Goal: Task Accomplishment & Management: Manage account settings

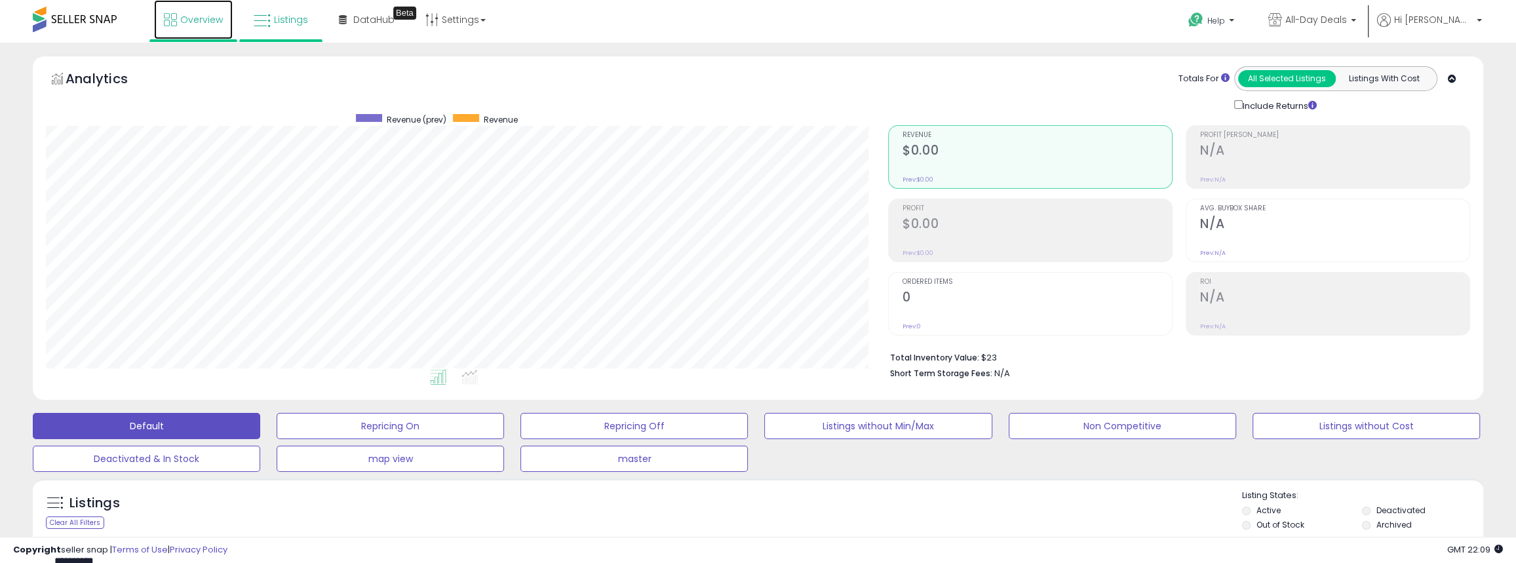
click at [193, 15] on span "Overview" at bounding box center [201, 19] width 43 height 13
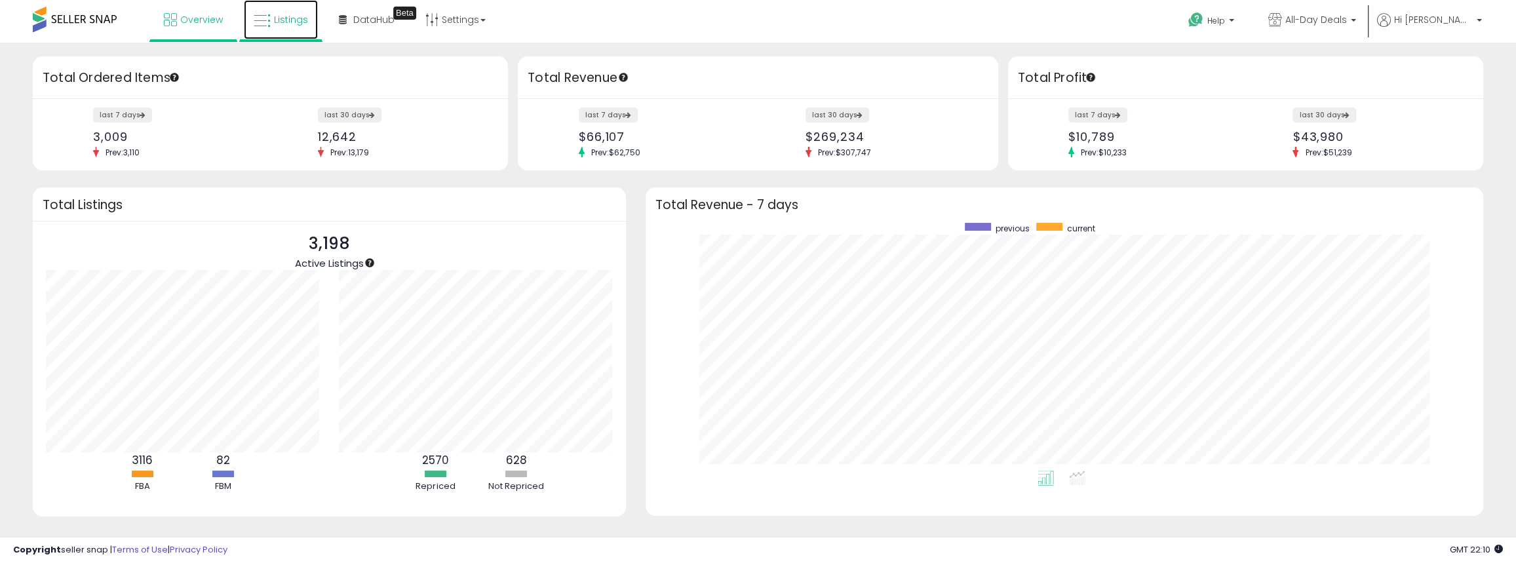
click at [304, 22] on span "Listings" at bounding box center [291, 19] width 34 height 13
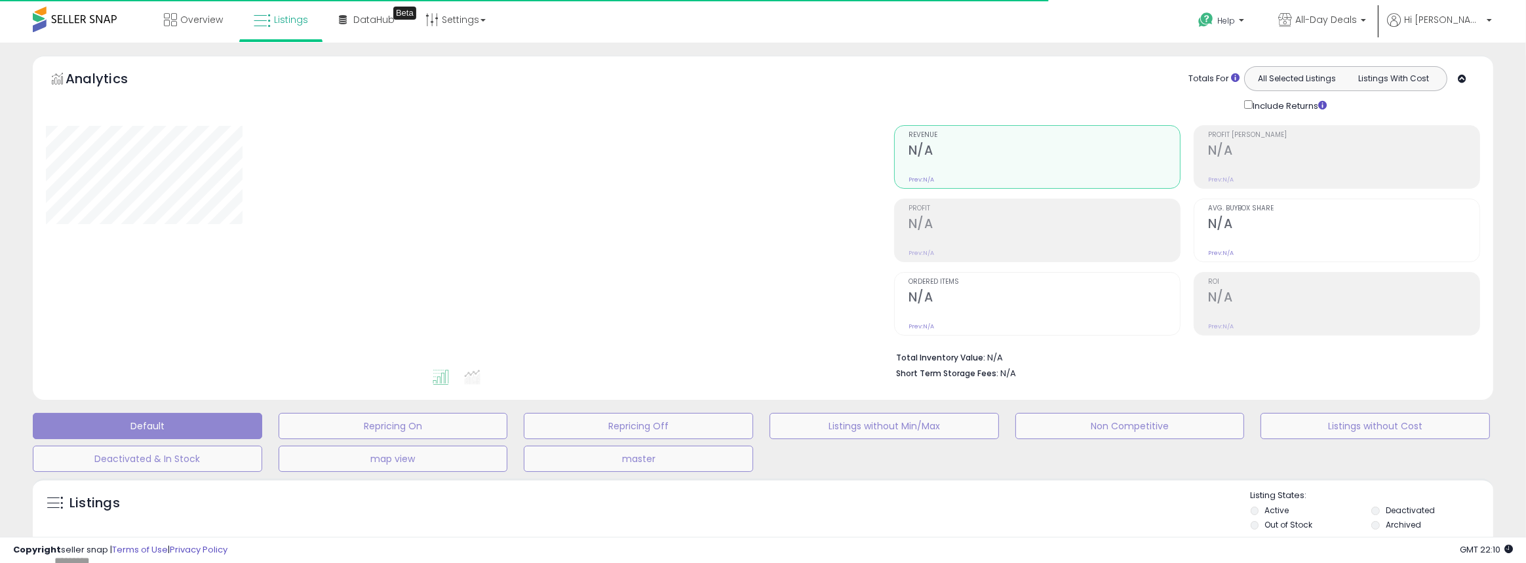
type input "*****"
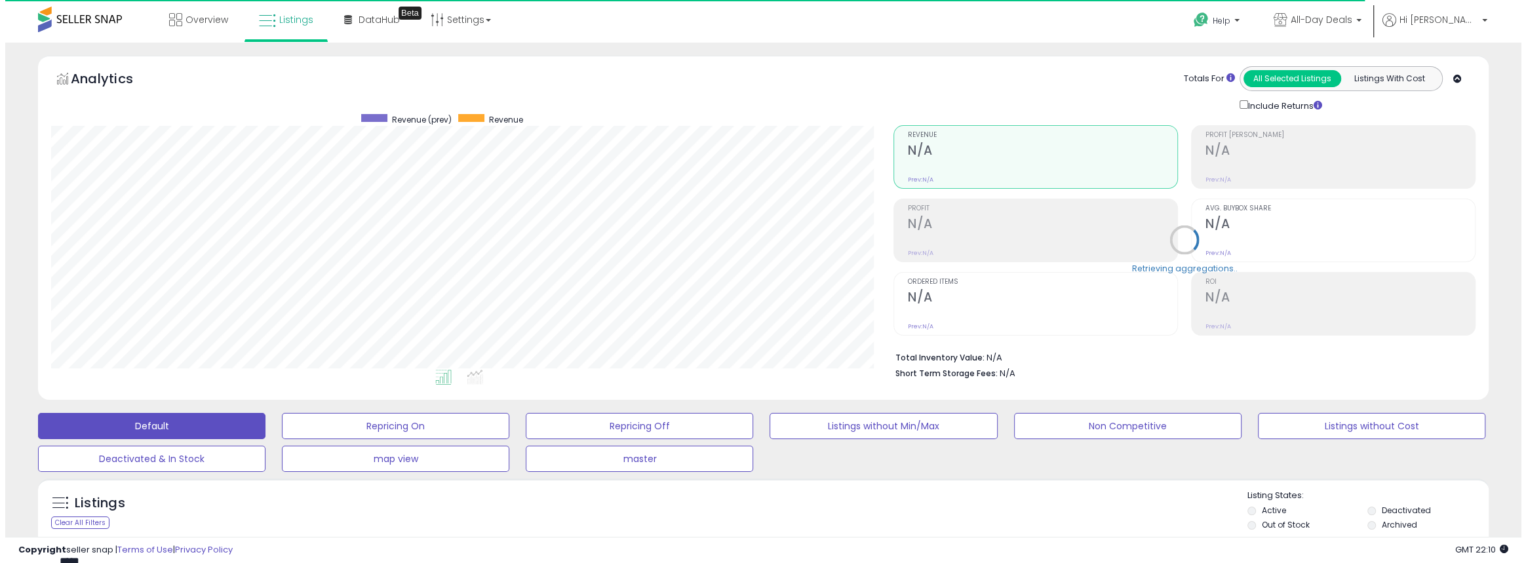
scroll to position [269, 842]
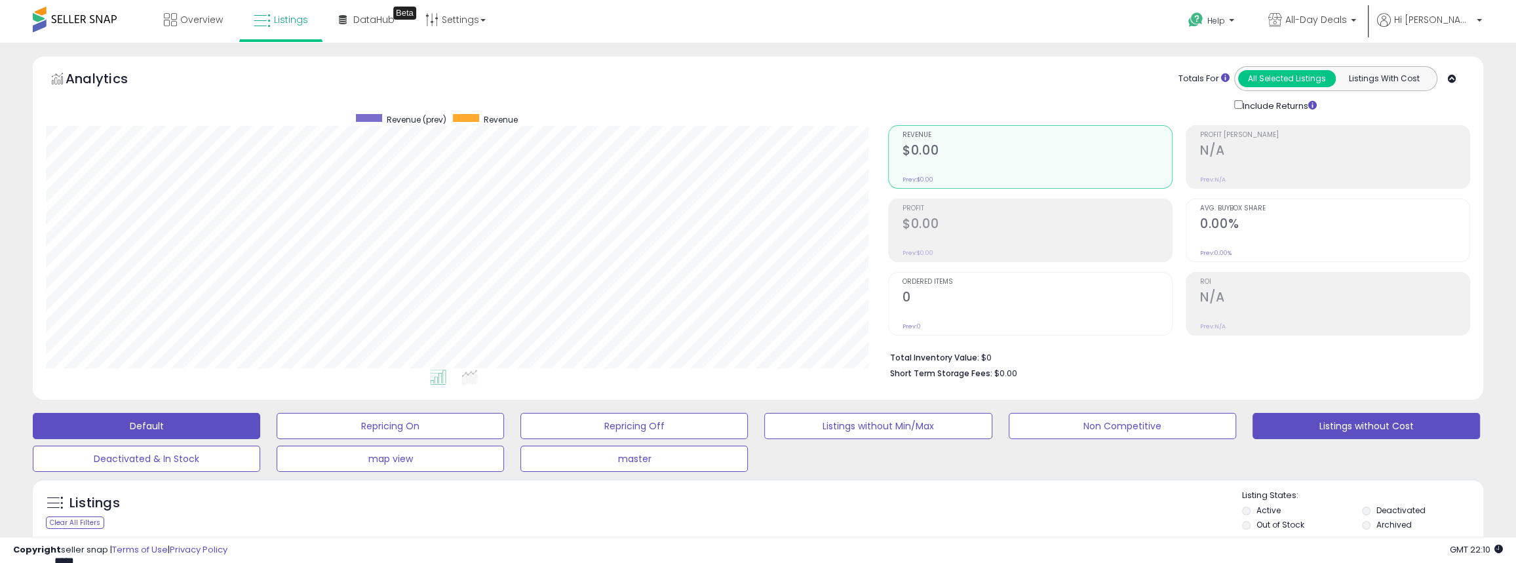
click at [1326, 434] on button "Listings without Cost" at bounding box center [1366, 426] width 227 height 26
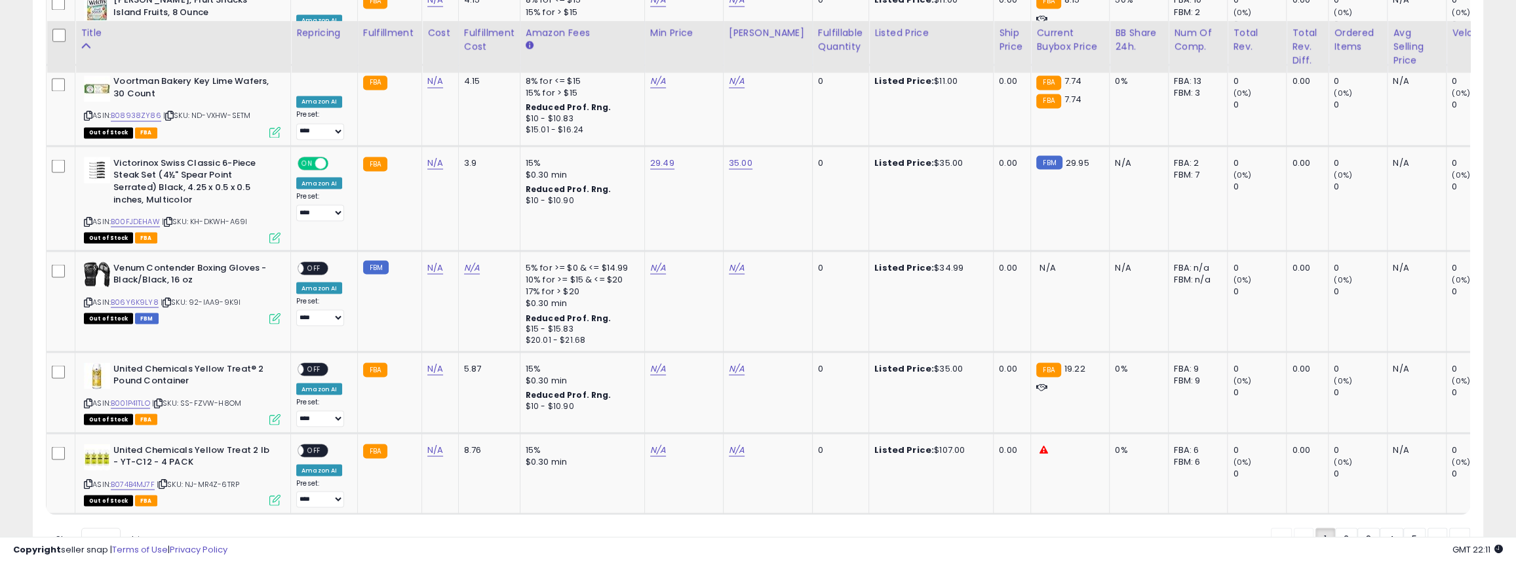
scroll to position [2658, 0]
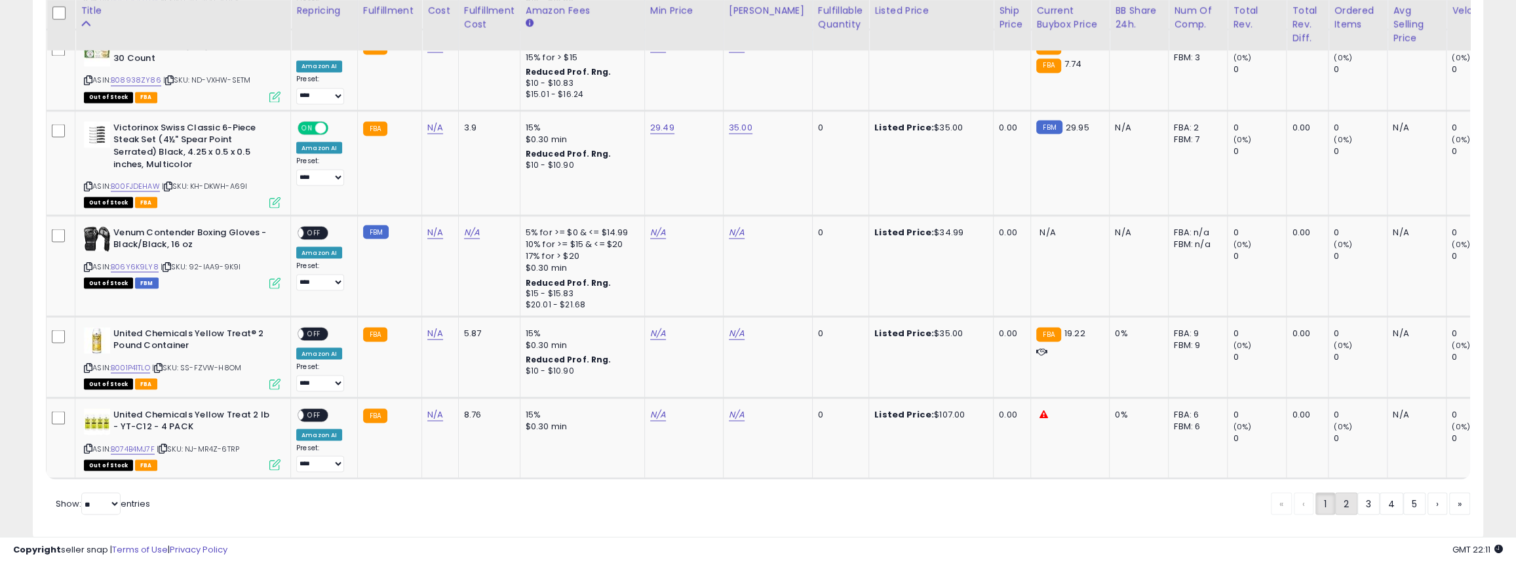
click at [1343, 492] on link "2" at bounding box center [1346, 503] width 22 height 22
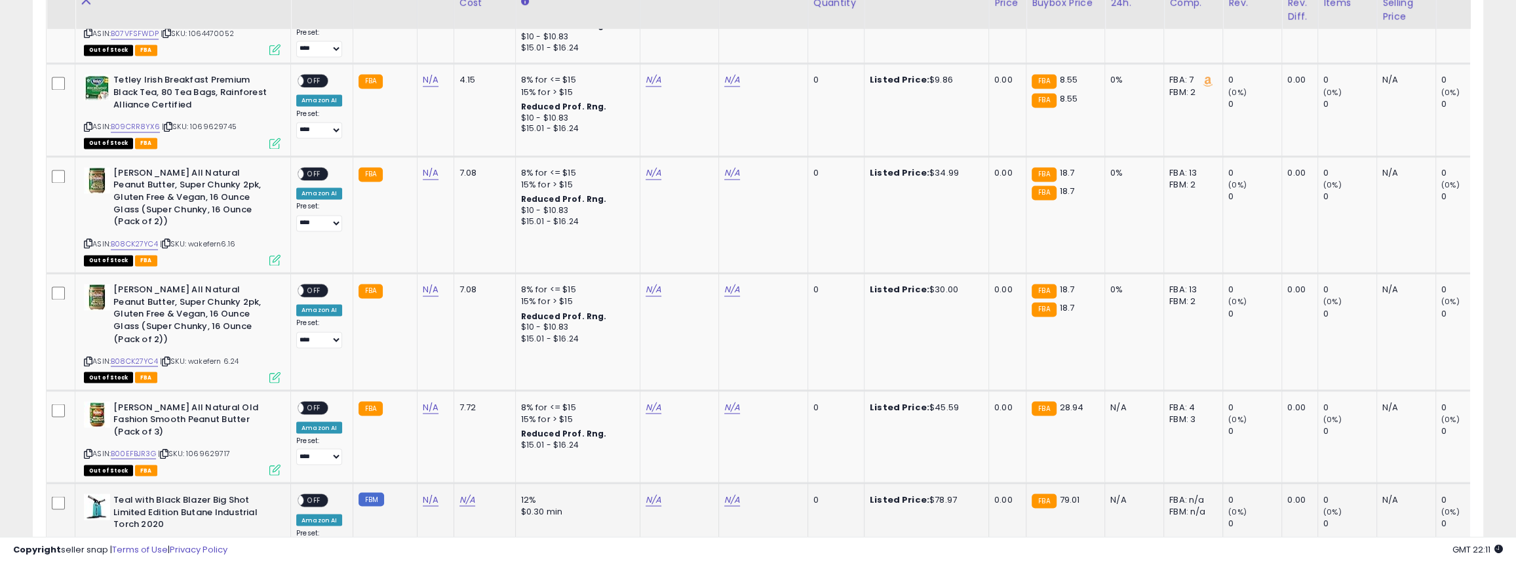
scroll to position [2523, 0]
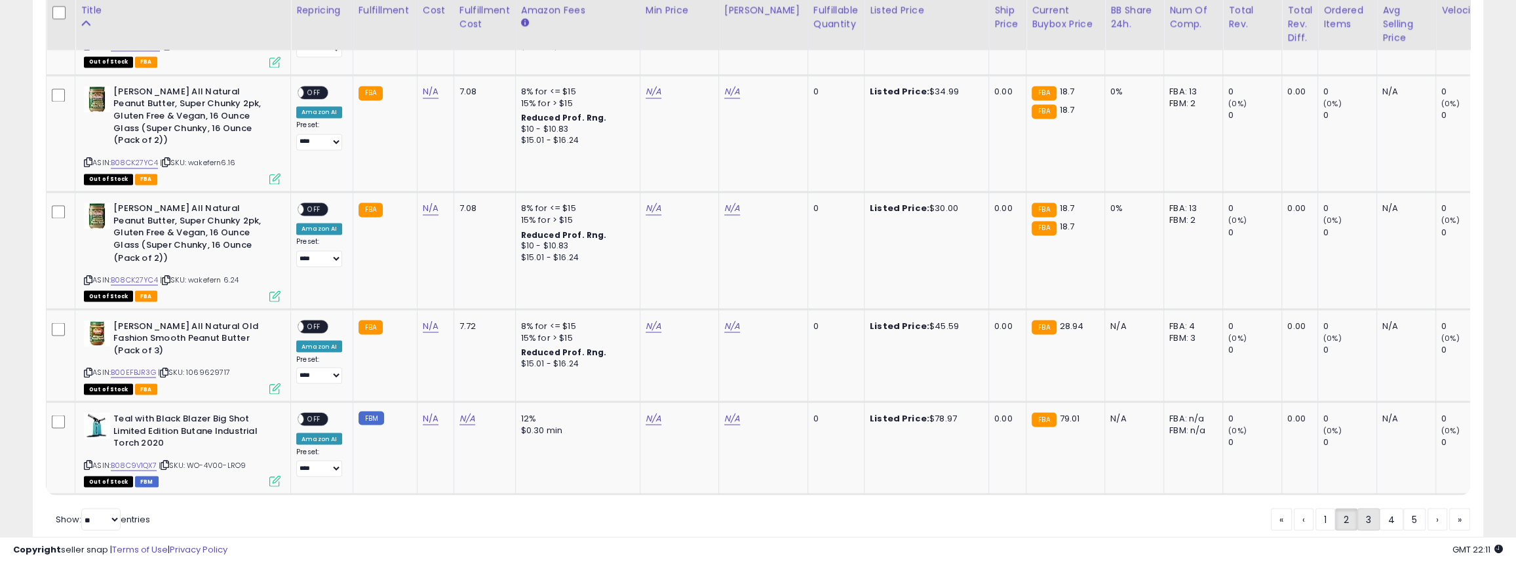
click at [1370, 508] on link "3" at bounding box center [1369, 519] width 22 height 22
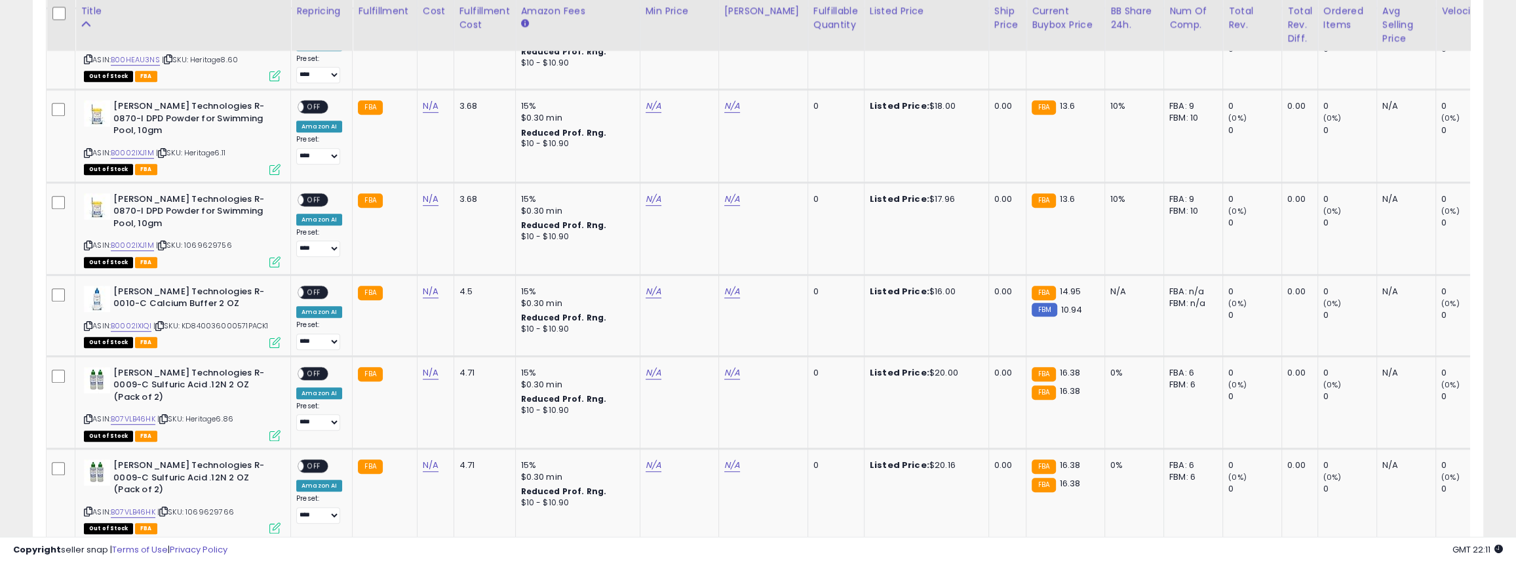
scroll to position [842, 0]
click at [91, 322] on icon at bounding box center [88, 325] width 9 height 7
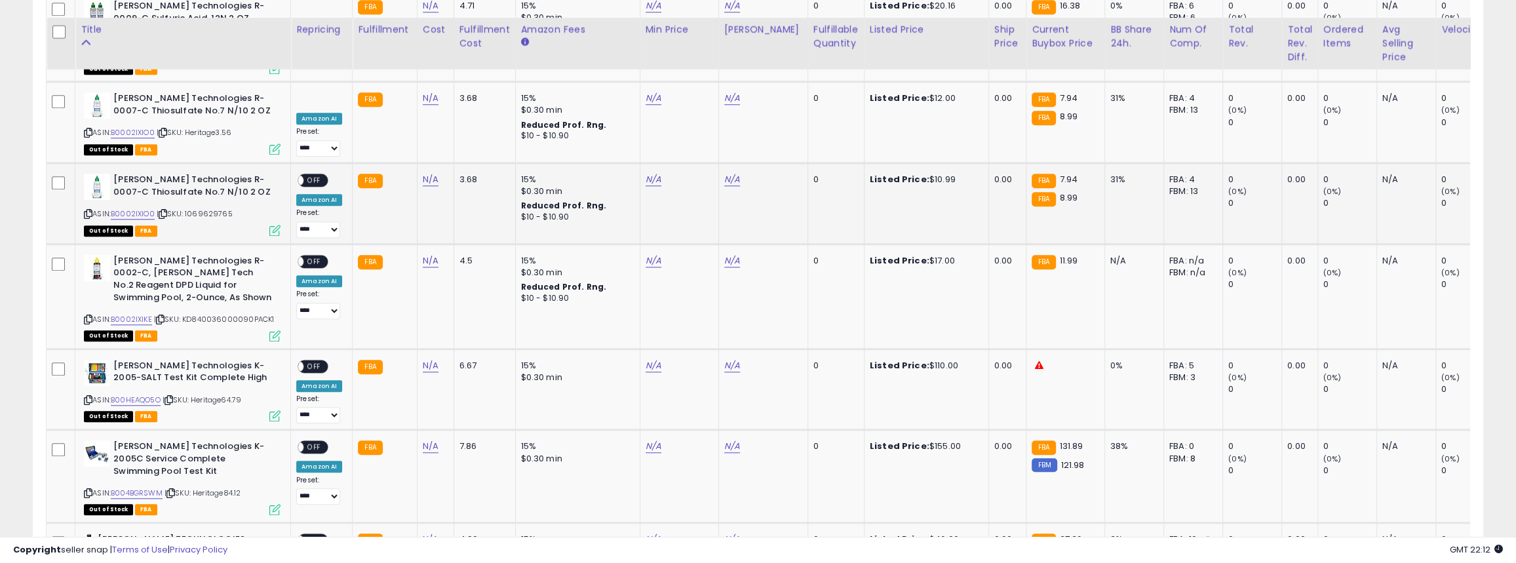
scroll to position [1497, 0]
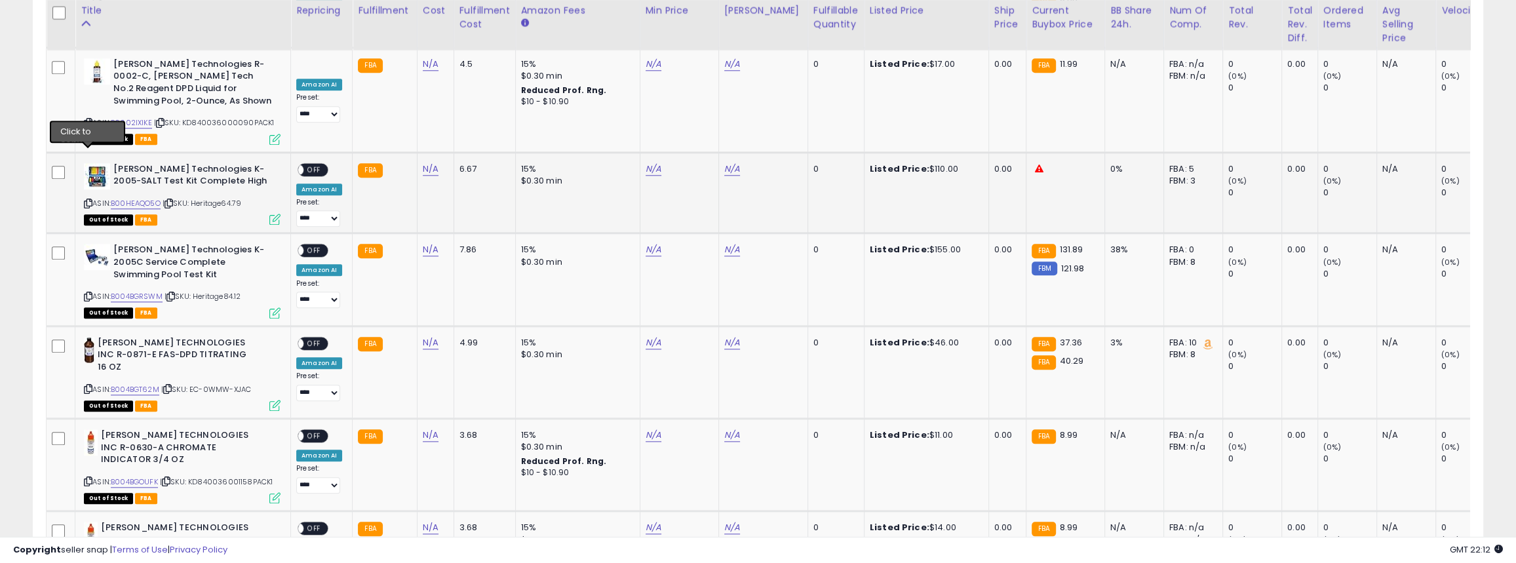
click at [90, 200] on icon at bounding box center [88, 203] width 9 height 7
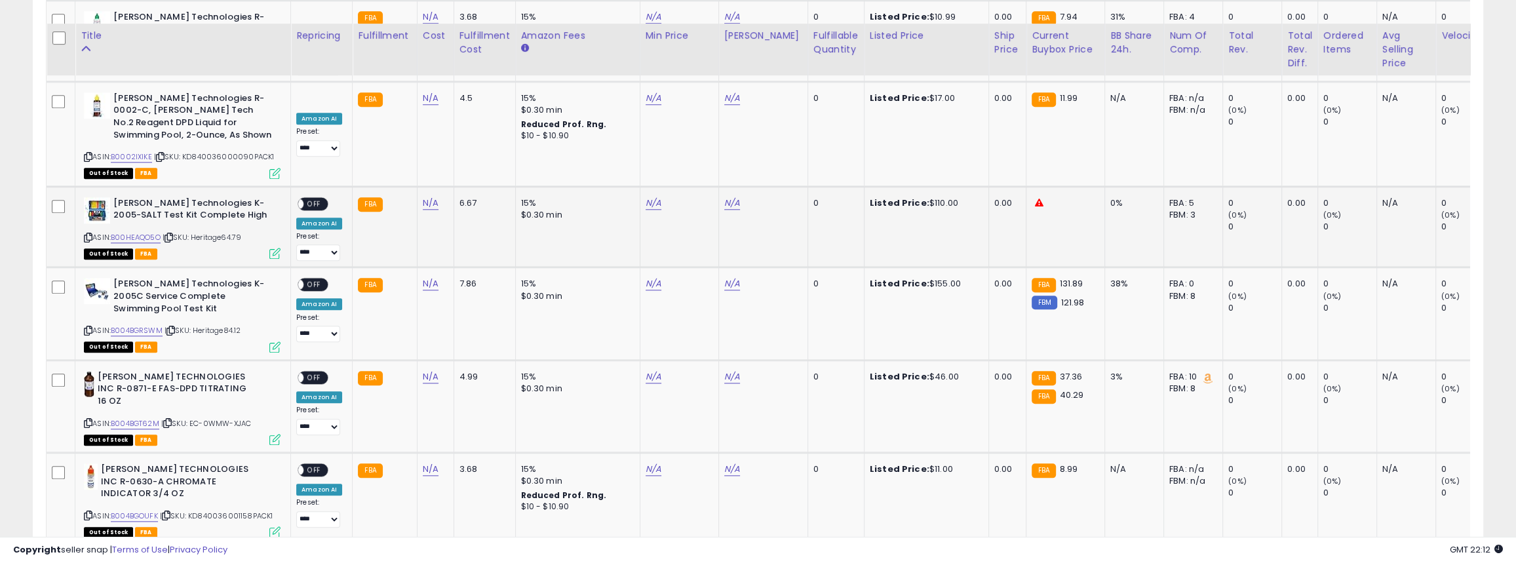
scroll to position [1432, 0]
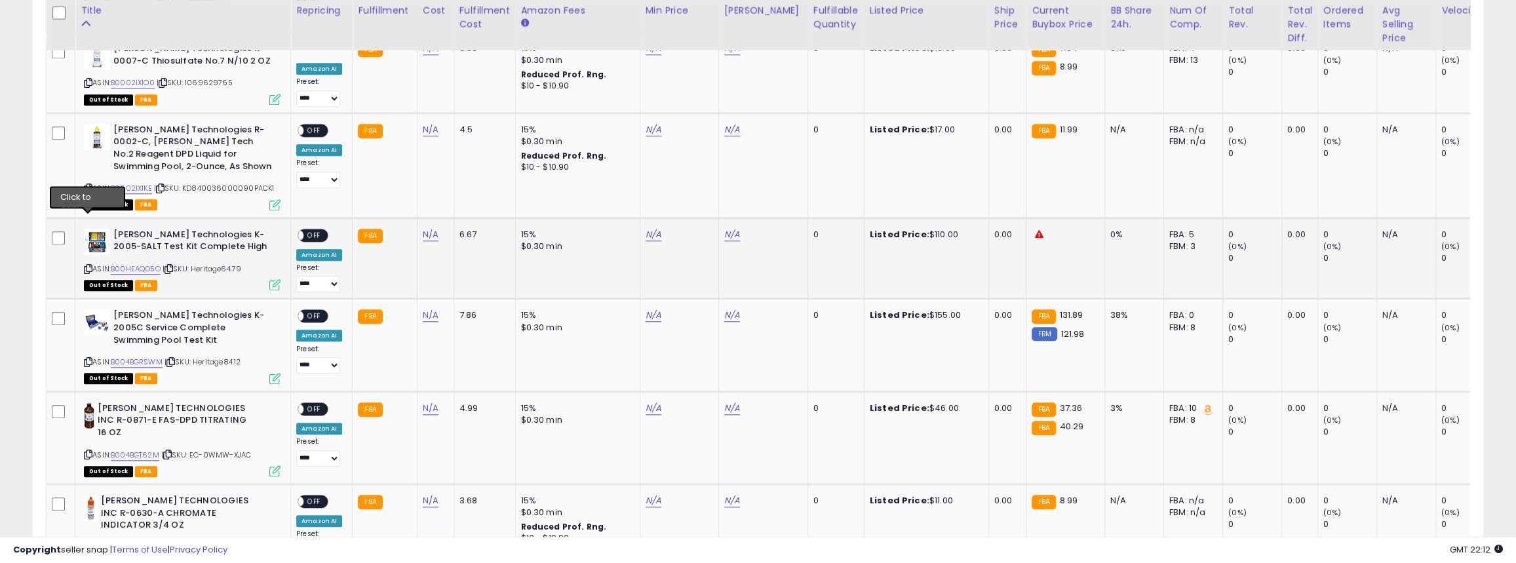
click at [88, 266] on icon at bounding box center [88, 269] width 9 height 7
click at [426, 228] on link "N/A" at bounding box center [431, 234] width 16 height 13
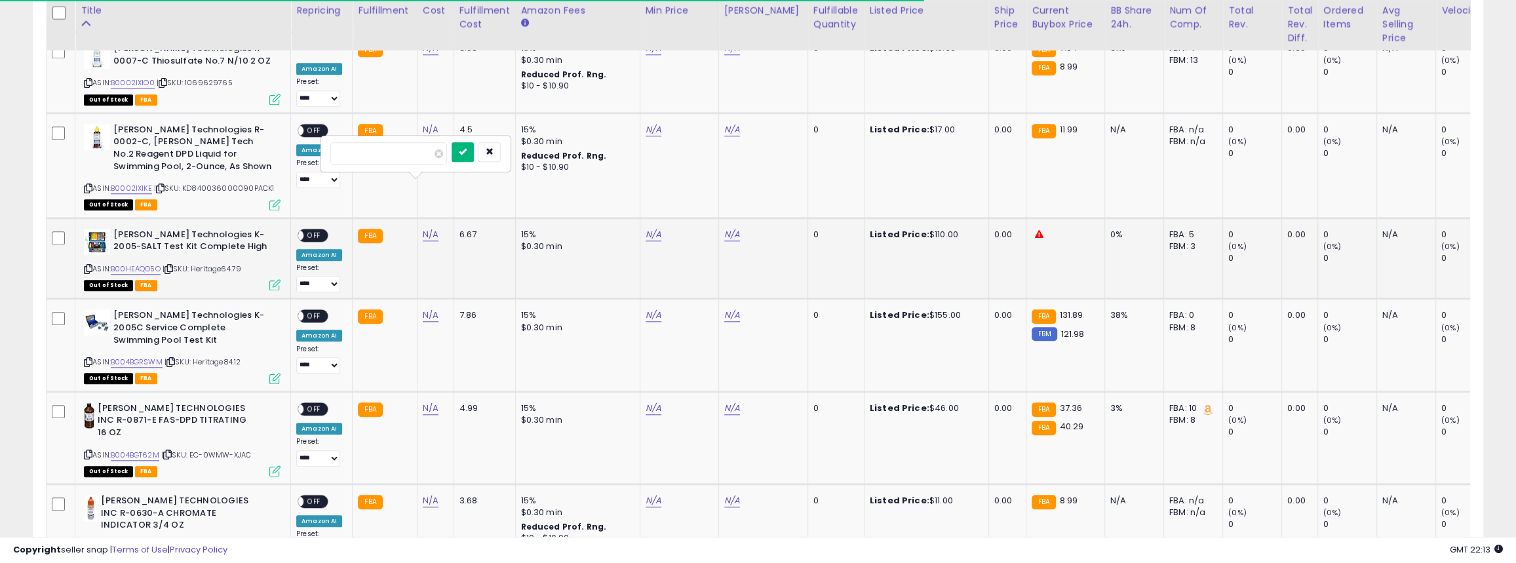
type input "***"
click at [467, 153] on icon "submit" at bounding box center [463, 152] width 8 height 8
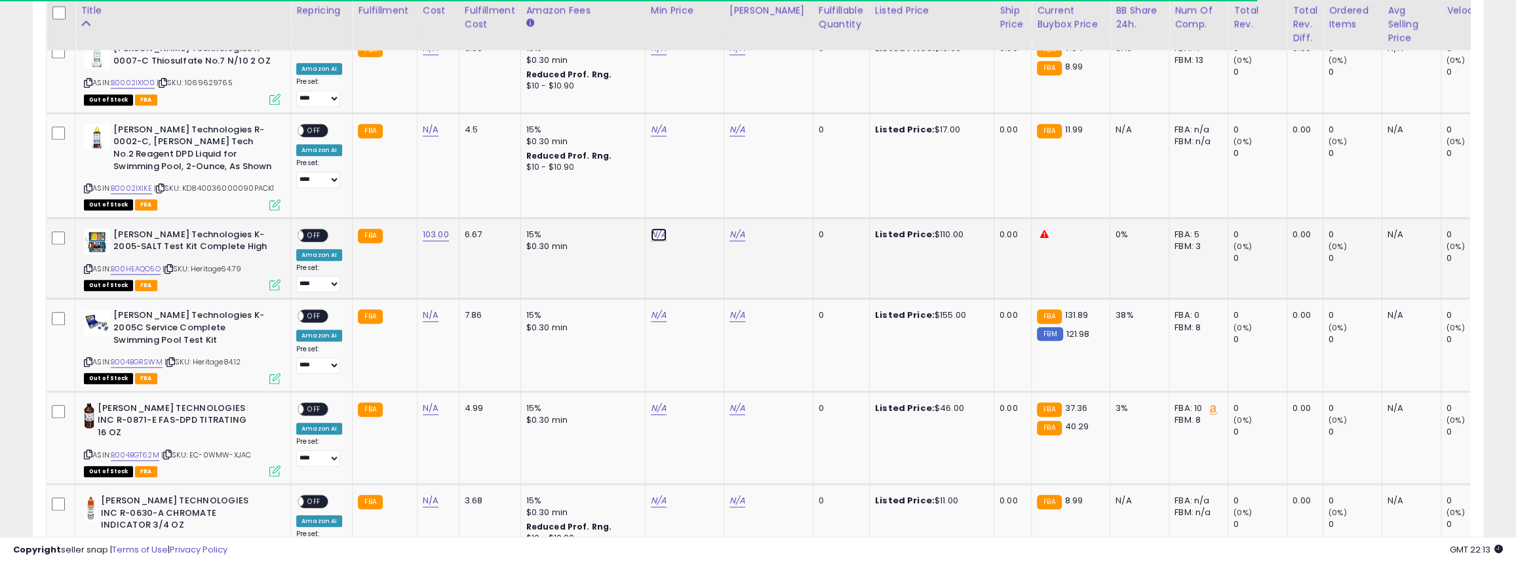
click at [654, 228] on link "N/A" at bounding box center [659, 234] width 16 height 13
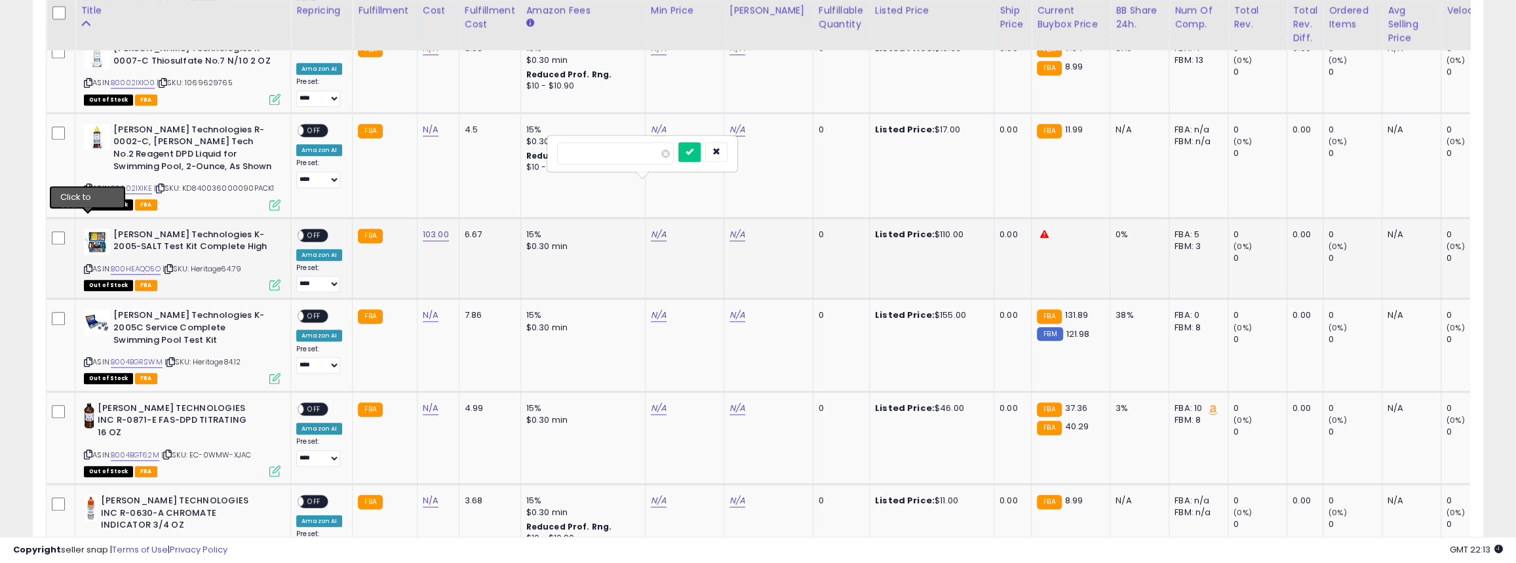
drag, startPoint x: 87, startPoint y: 221, endPoint x: 267, endPoint y: 215, distance: 180.4
click at [89, 266] on icon at bounding box center [88, 269] width 9 height 7
click at [701, 146] on button "submit" at bounding box center [690, 152] width 22 height 20
click at [429, 228] on link "103.00" at bounding box center [436, 234] width 26 height 13
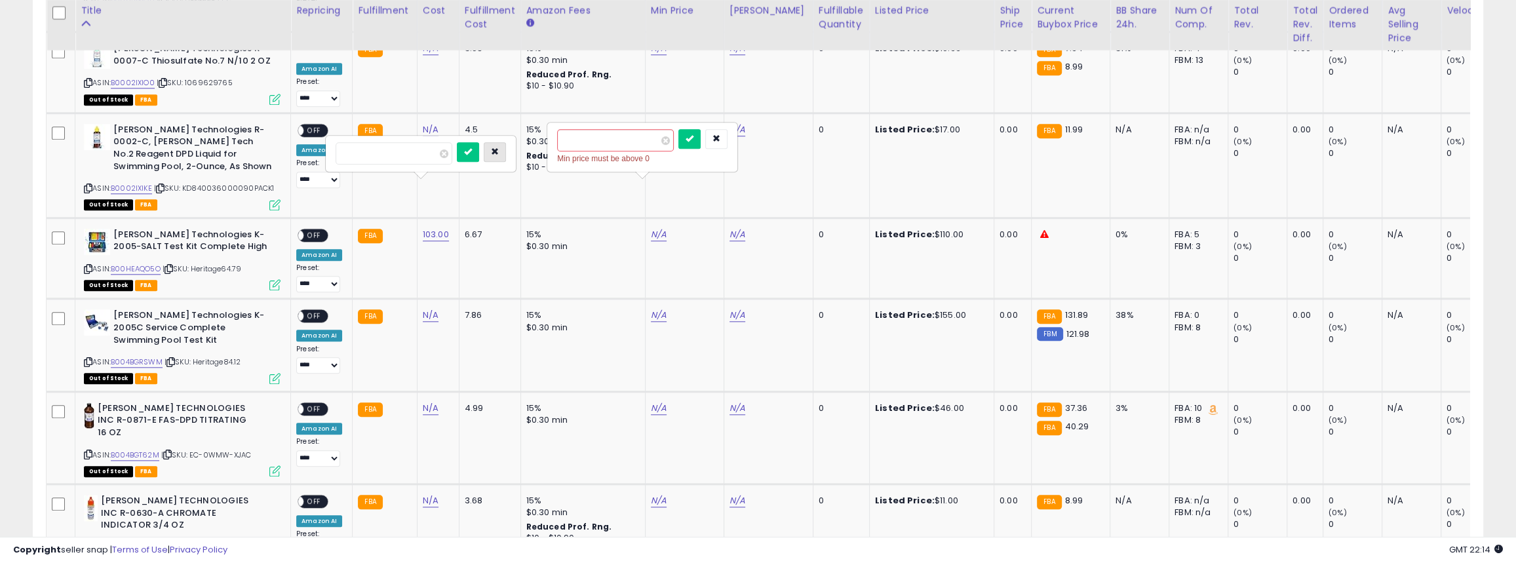
click at [499, 153] on icon "button" at bounding box center [495, 152] width 8 height 8
click at [720, 138] on icon "button" at bounding box center [717, 138] width 8 height 8
click at [446, 218] on td "103.00" at bounding box center [438, 258] width 42 height 81
click at [439, 228] on link "103.00" at bounding box center [436, 234] width 26 height 13
drag, startPoint x: 434, startPoint y: 153, endPoint x: 159, endPoint y: 155, distance: 275.4
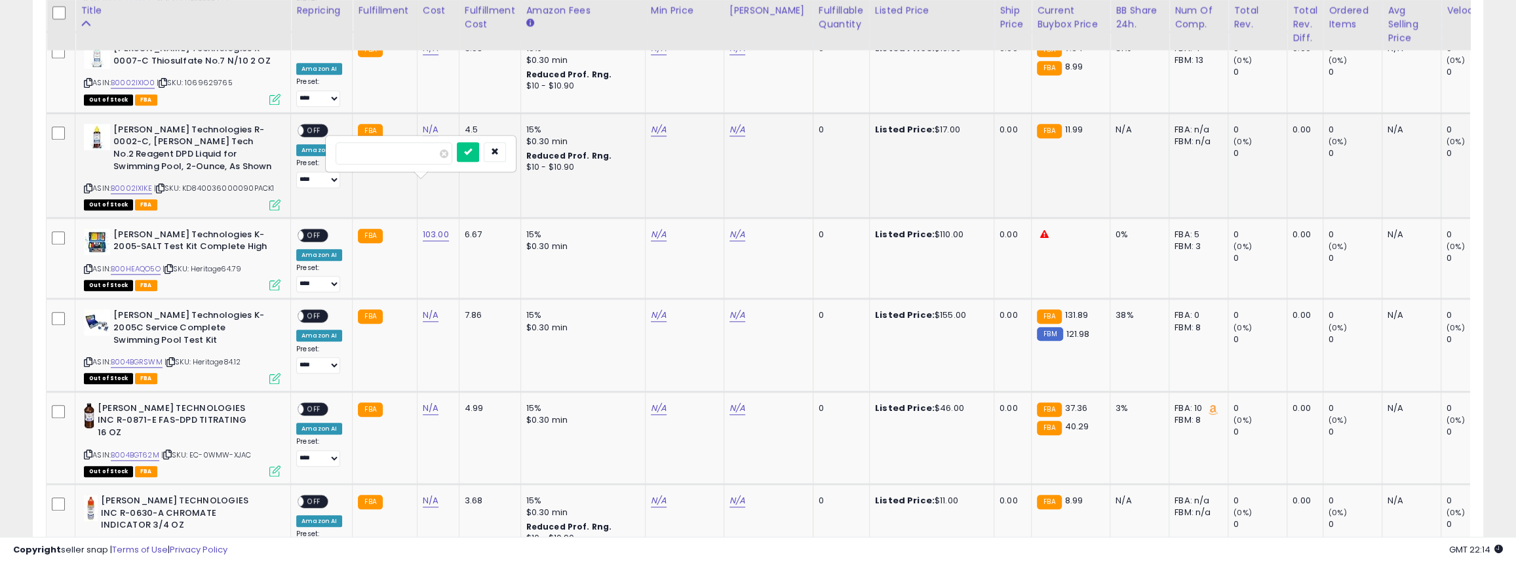
click at [159, 155] on tbody "**********" at bounding box center [984, 380] width 1875 height 2247
click at [479, 148] on button "submit" at bounding box center [468, 152] width 22 height 20
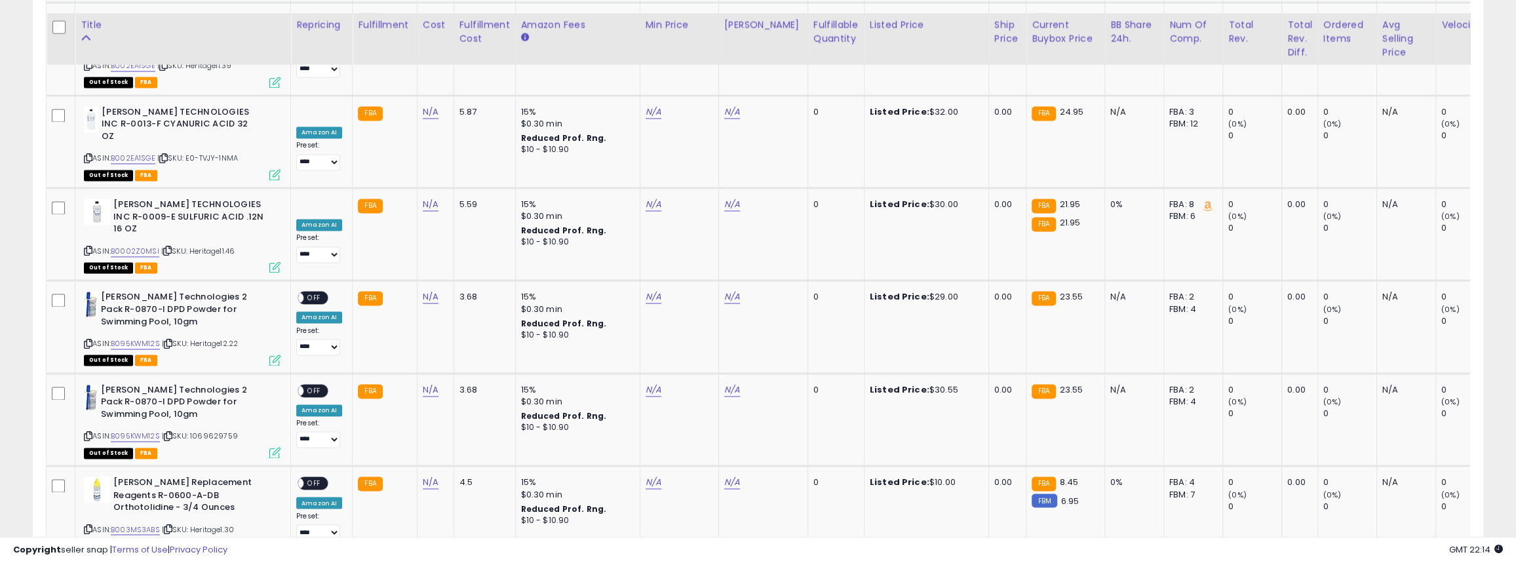
scroll to position [2354, 0]
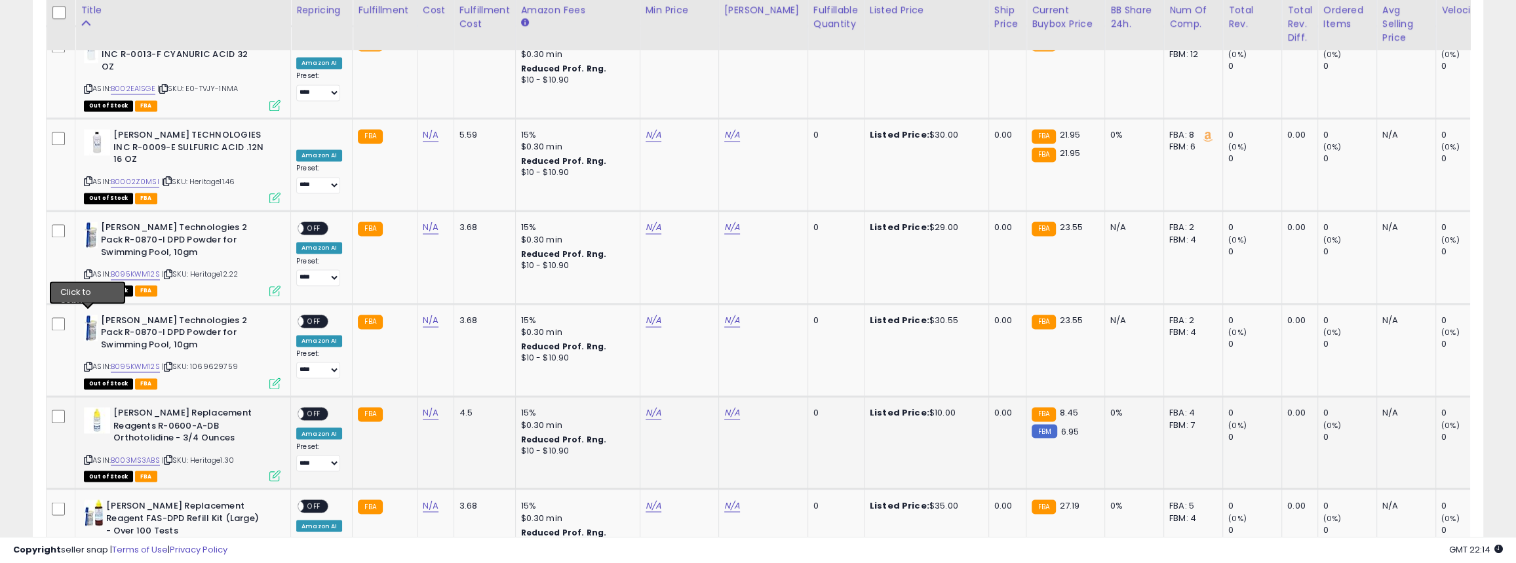
click at [86, 456] on icon at bounding box center [88, 459] width 9 height 7
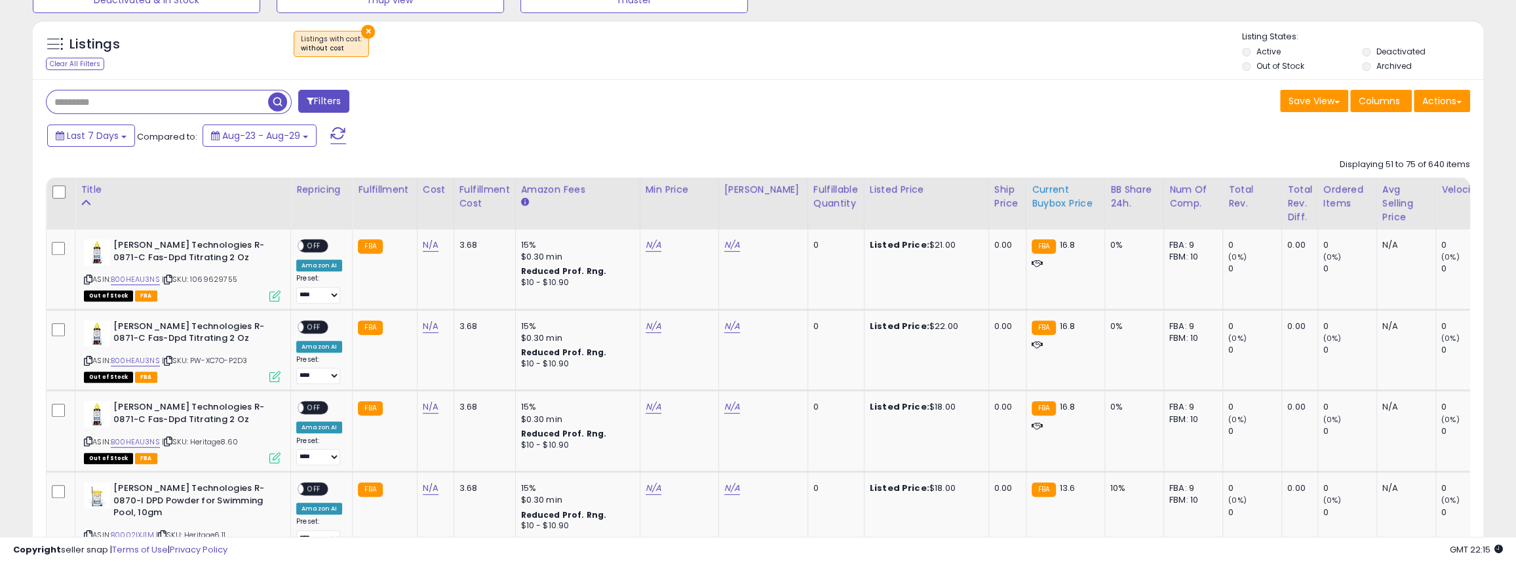
scroll to position [524, 0]
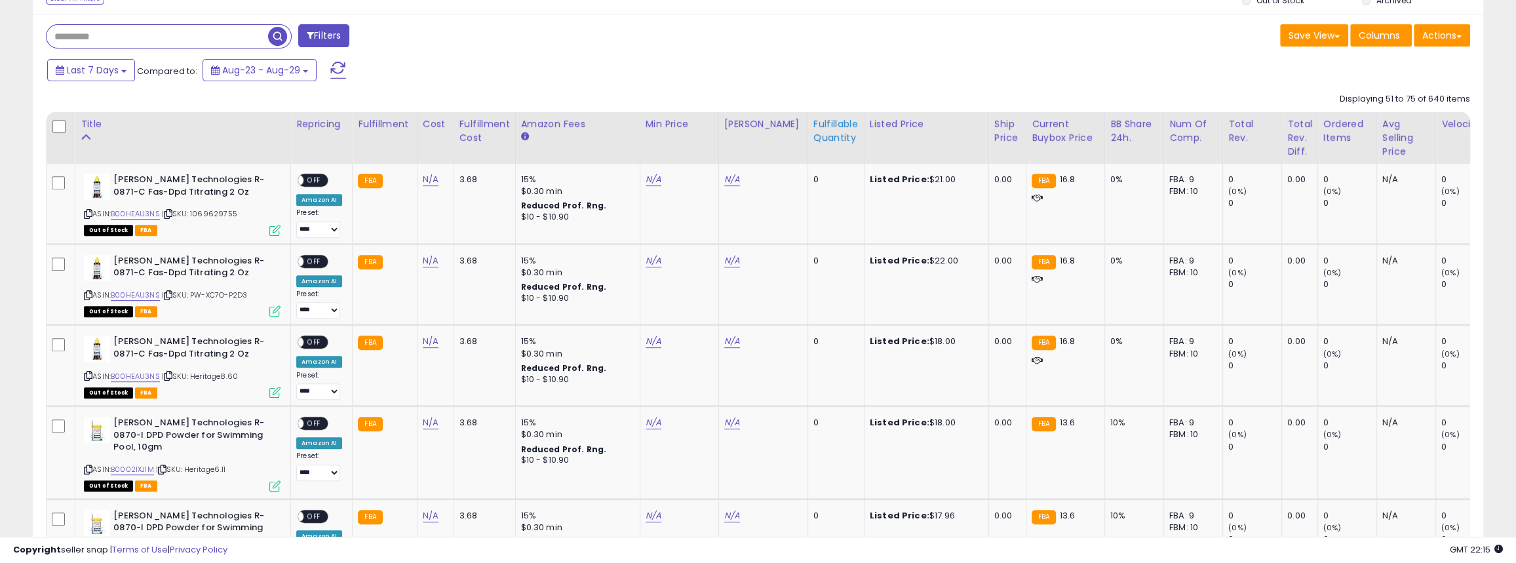
click at [831, 137] on div "Fulfillable Quantity" at bounding box center [836, 131] width 45 height 28
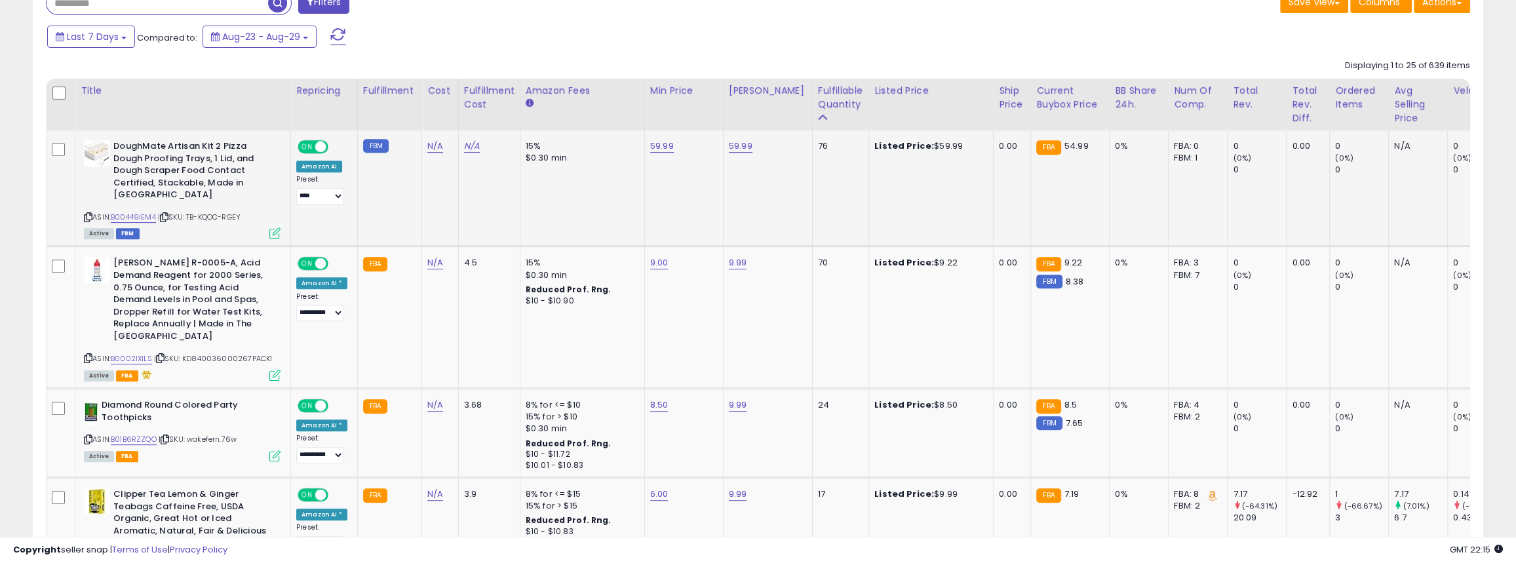
scroll to position [656, 0]
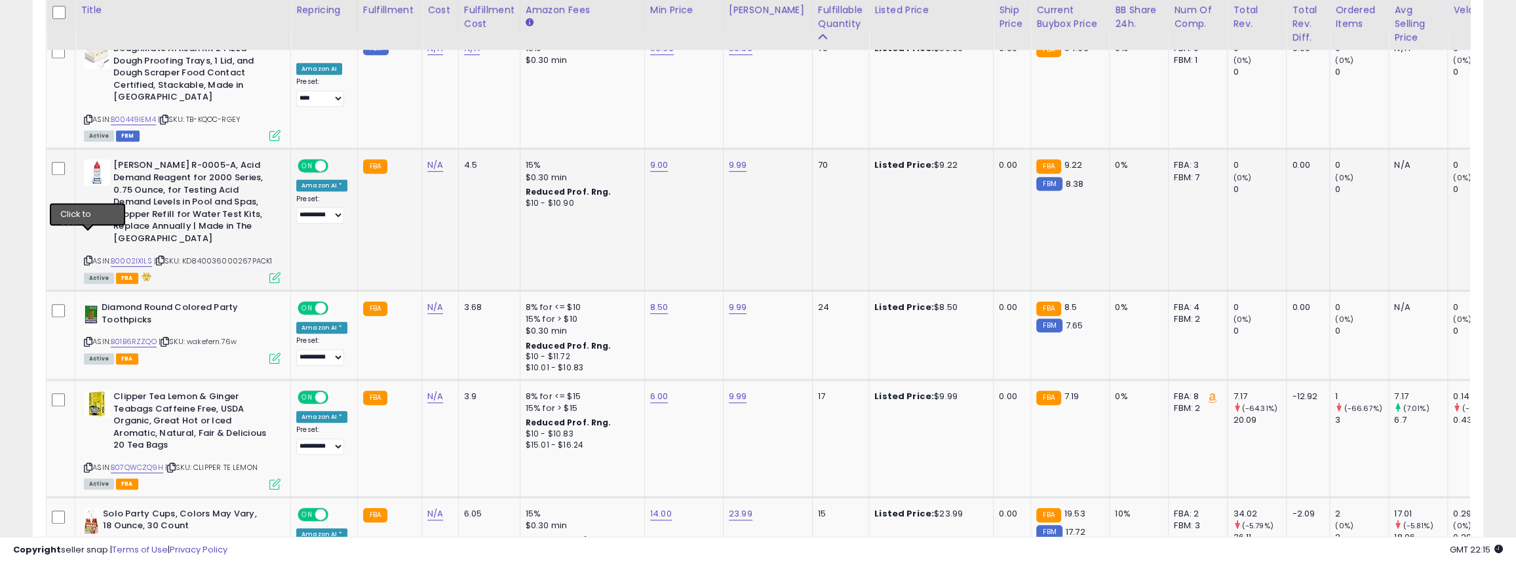
click at [90, 257] on icon at bounding box center [88, 260] width 9 height 7
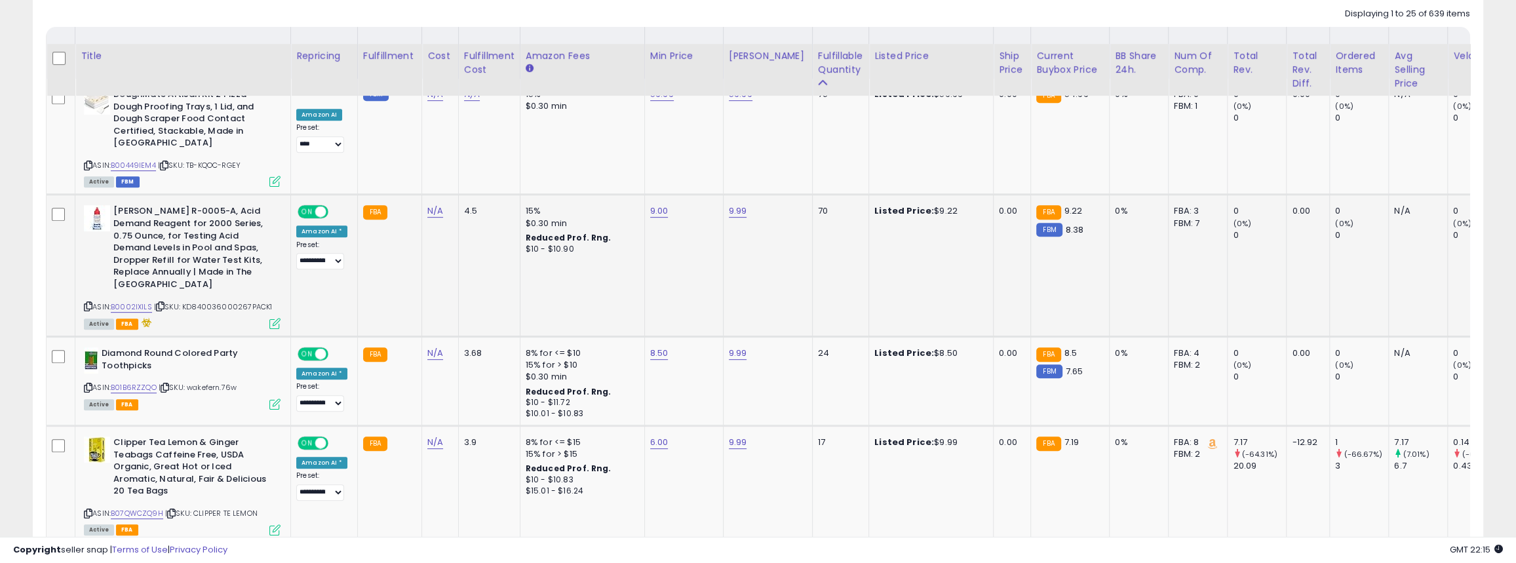
scroll to position [590, 0]
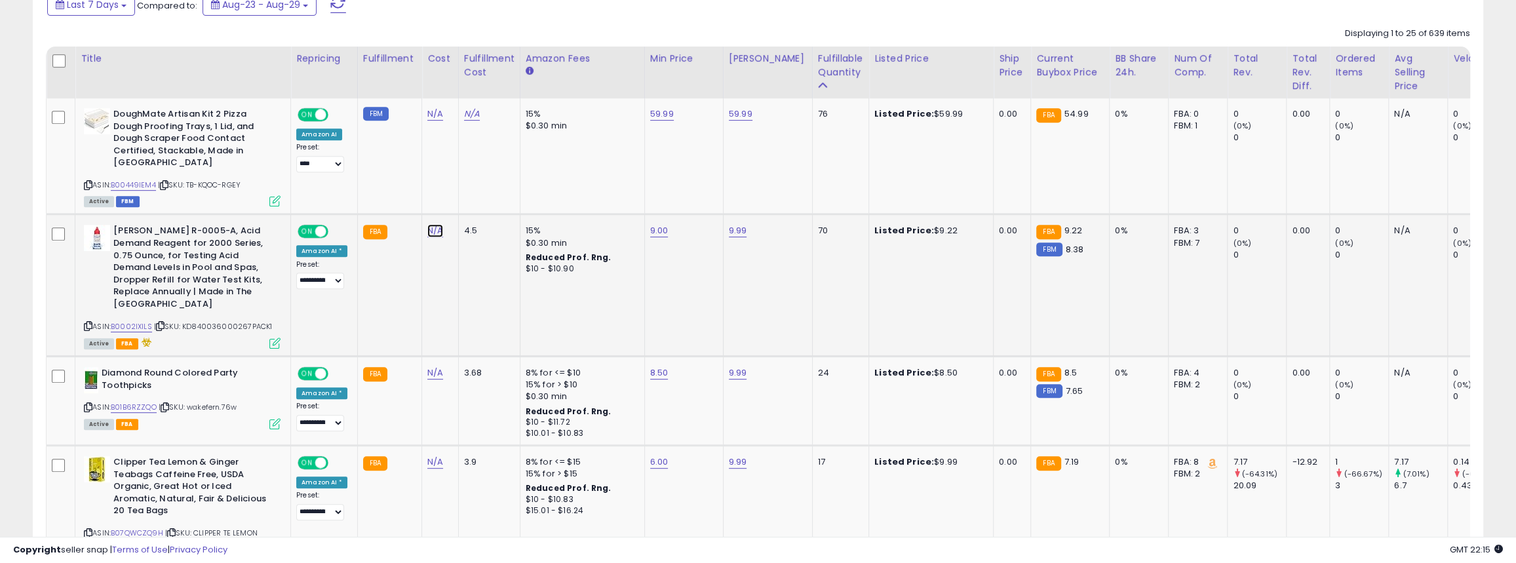
click at [427, 224] on link "N/A" at bounding box center [435, 230] width 16 height 13
type input "*"
type input "****"
click button "submit" at bounding box center [467, 186] width 22 height 20
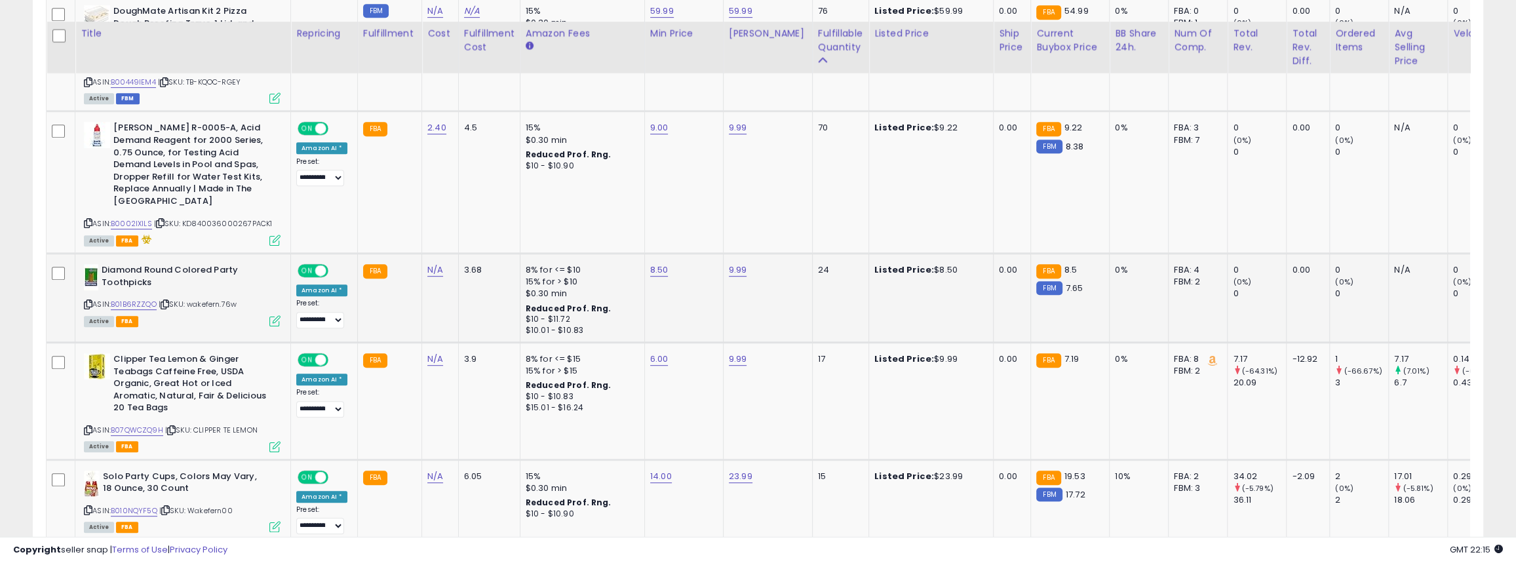
scroll to position [721, 0]
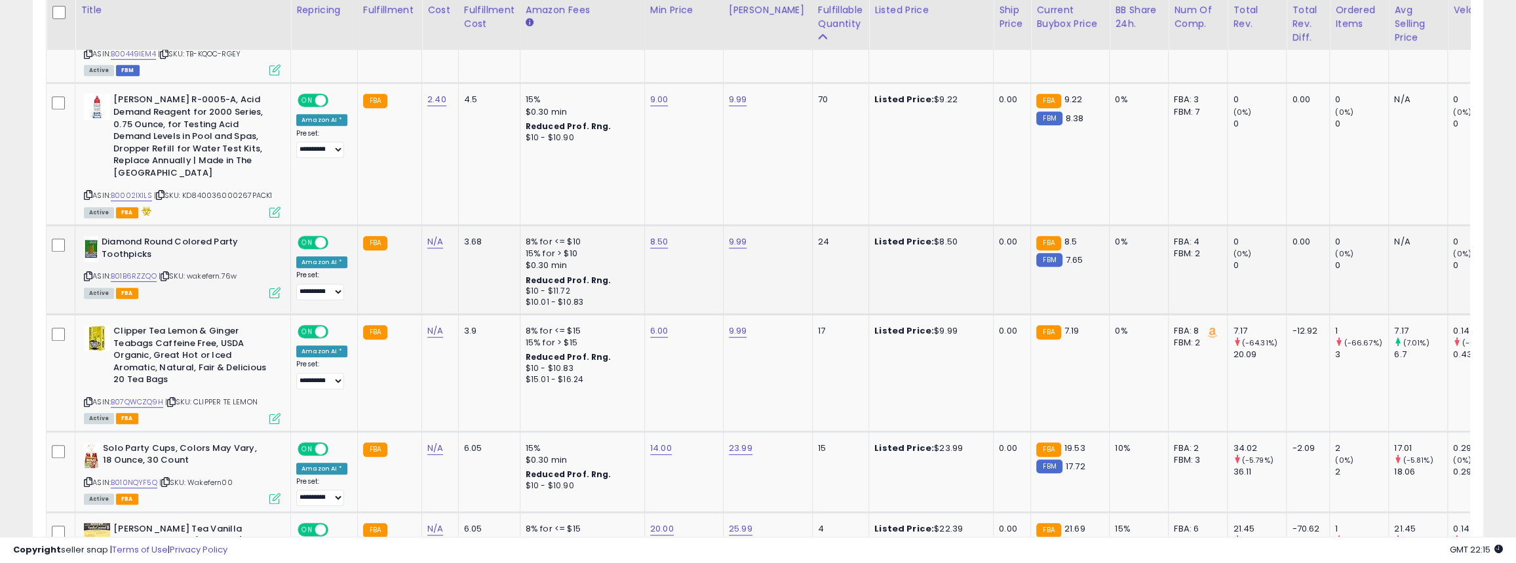
click at [90, 273] on icon at bounding box center [88, 276] width 9 height 7
click at [121, 271] on link "B01B6RZZQO" at bounding box center [134, 276] width 46 height 11
click at [146, 271] on link "B01B6RZZQO" at bounding box center [134, 276] width 46 height 11
click at [429, 235] on link "N/A" at bounding box center [435, 241] width 16 height 13
type input "*"
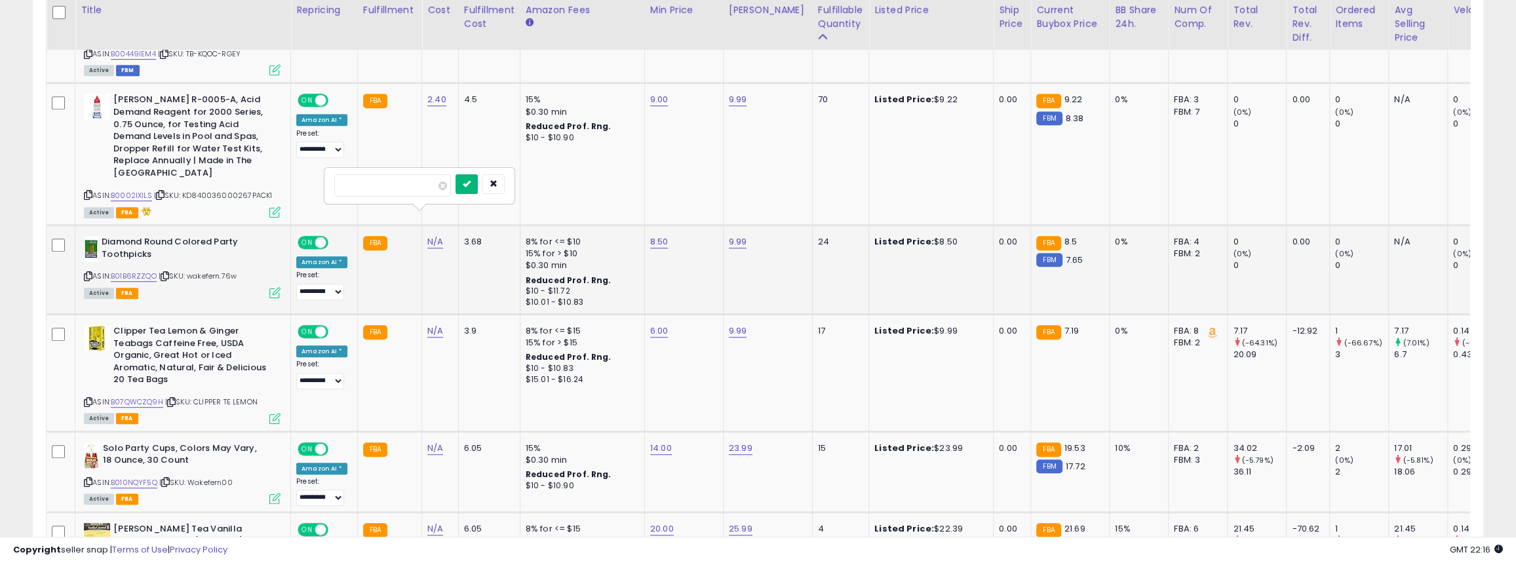
type input "****"
click at [471, 184] on icon "submit" at bounding box center [467, 184] width 8 height 8
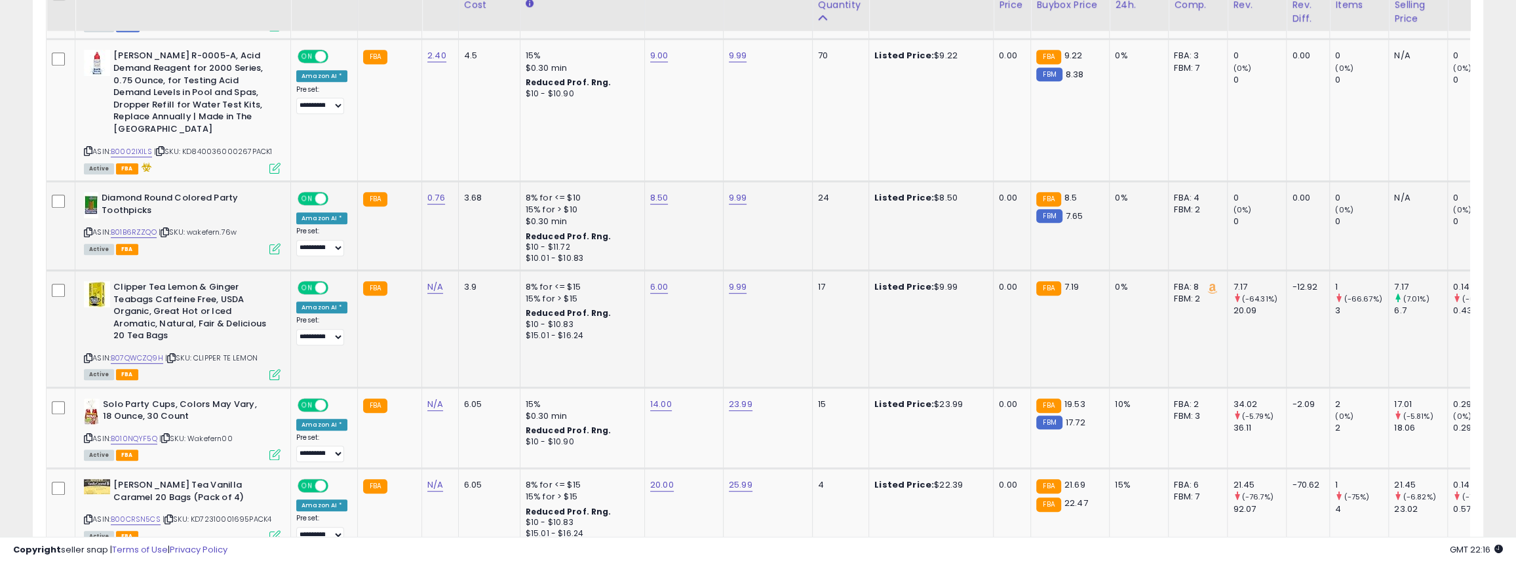
scroll to position [787, 0]
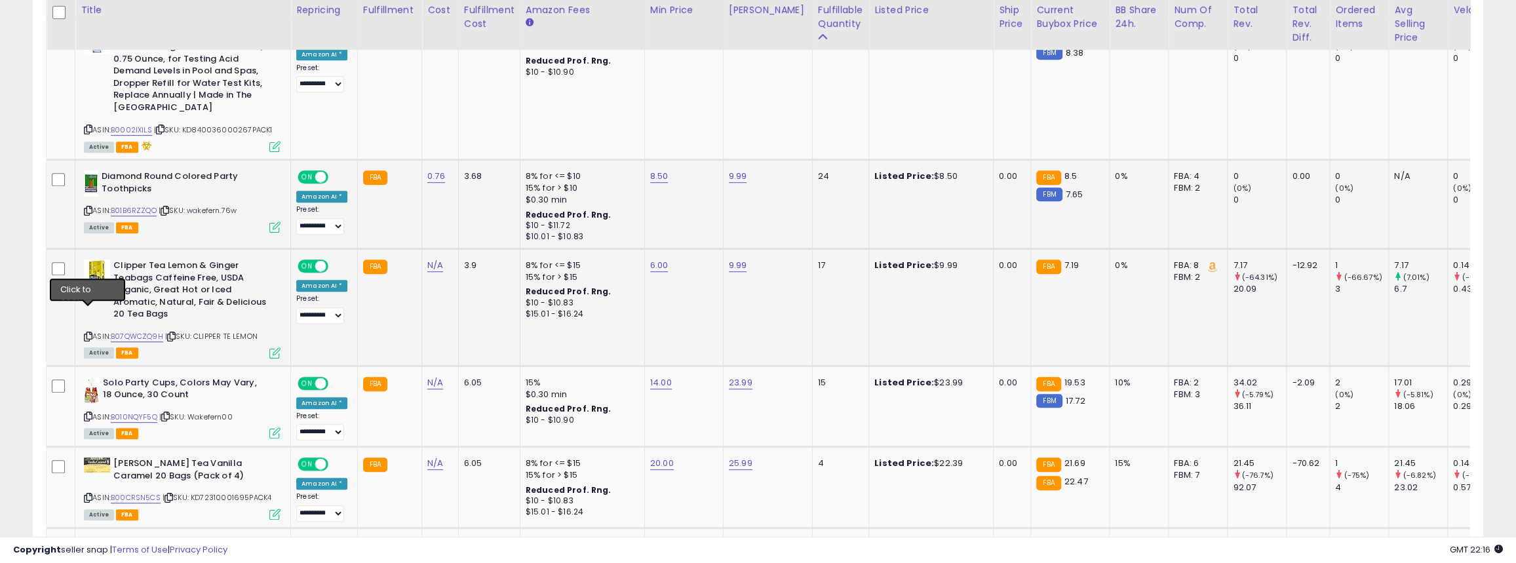
click at [85, 333] on icon at bounding box center [88, 336] width 9 height 7
click at [427, 259] on link "N/A" at bounding box center [435, 265] width 16 height 13
type input "*"
type input "****"
click at [478, 201] on button "submit" at bounding box center [467, 208] width 22 height 20
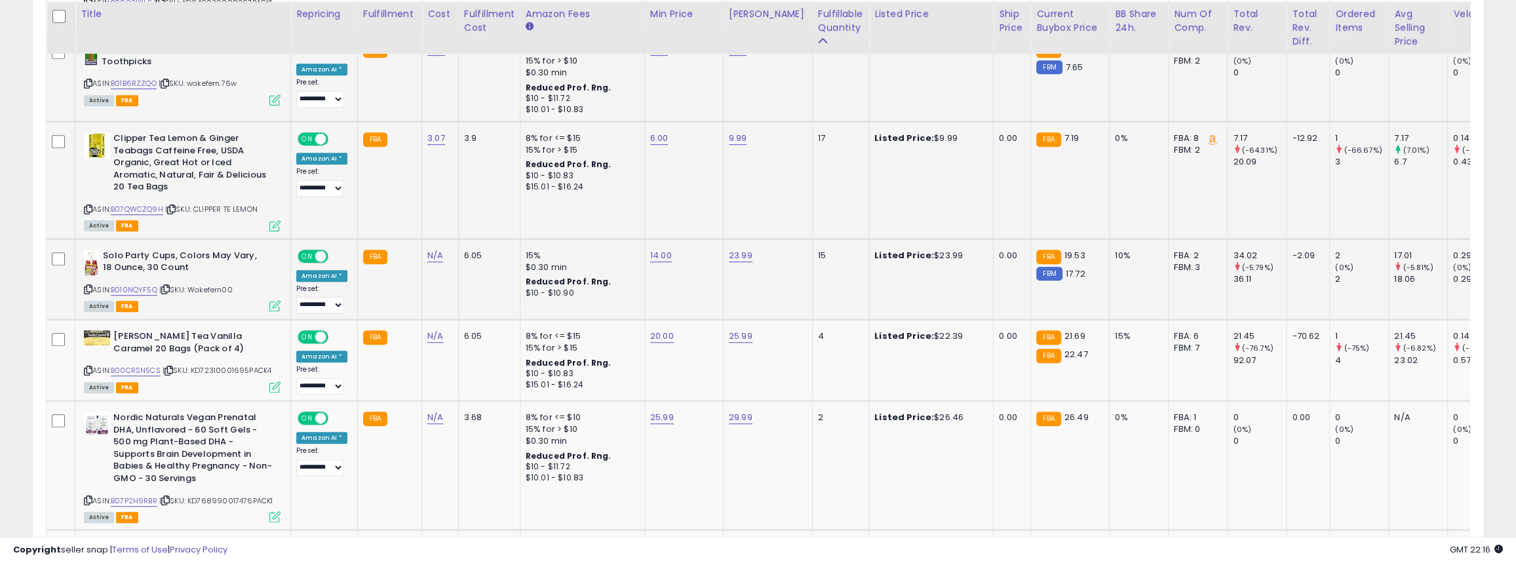
scroll to position [918, 0]
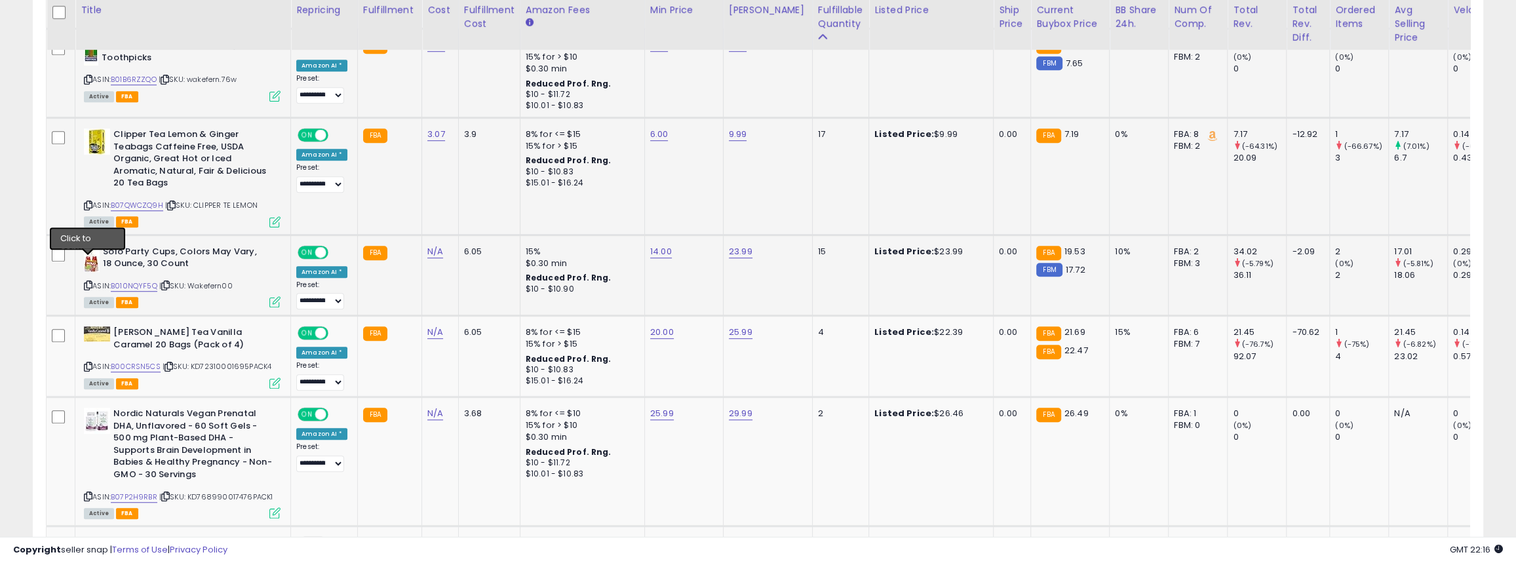
click at [88, 282] on icon at bounding box center [88, 285] width 9 height 7
click at [429, 245] on link "N/A" at bounding box center [435, 251] width 16 height 13
type input "*"
type input "****"
click button "submit" at bounding box center [467, 194] width 22 height 20
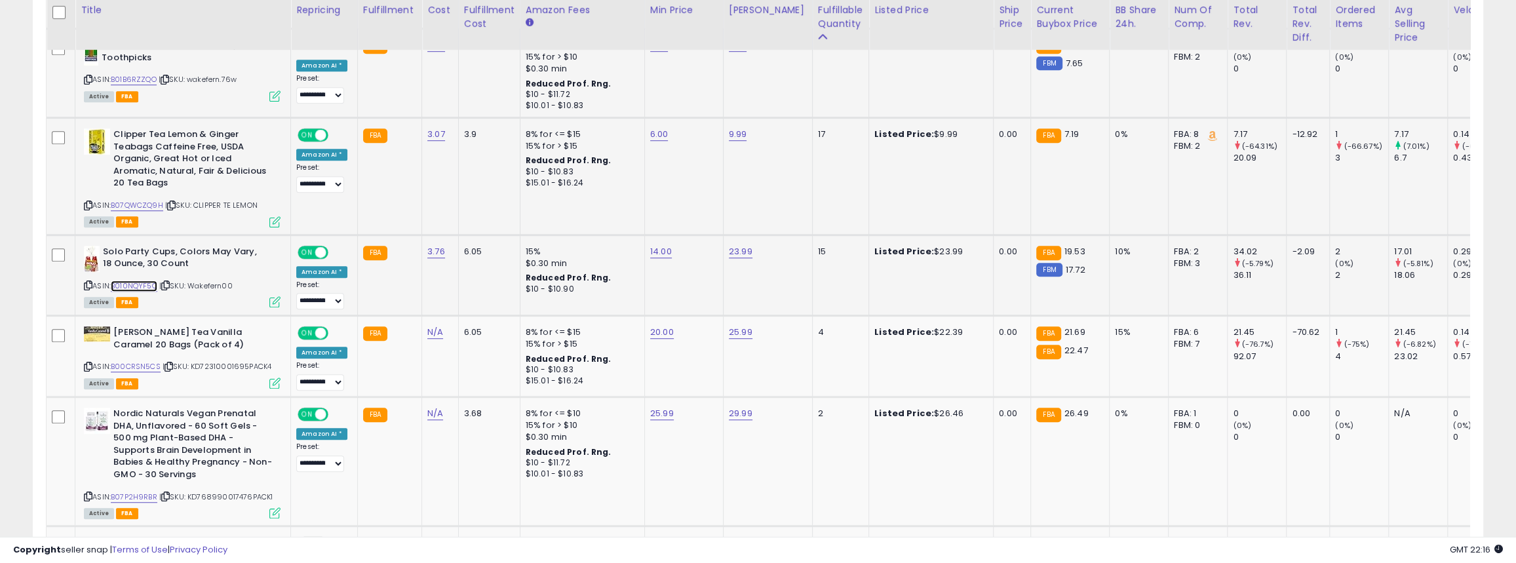
click at [137, 281] on link "B010NQYF5Q" at bounding box center [134, 286] width 47 height 11
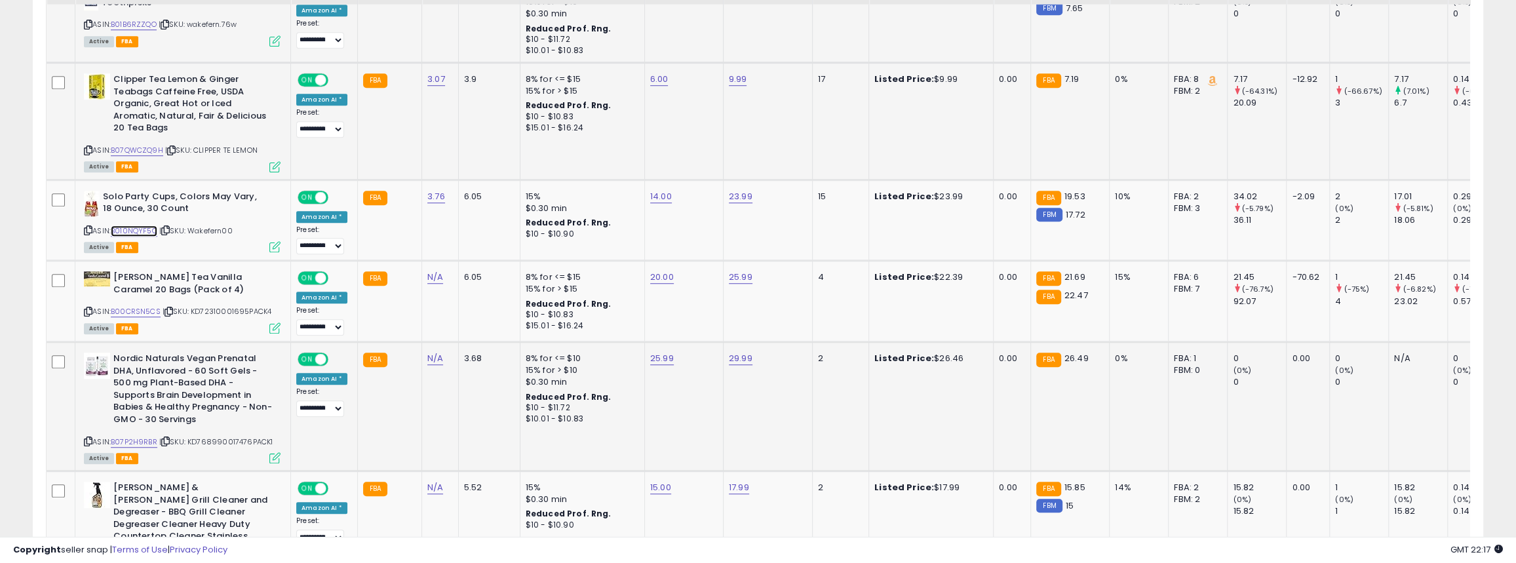
scroll to position [1049, 0]
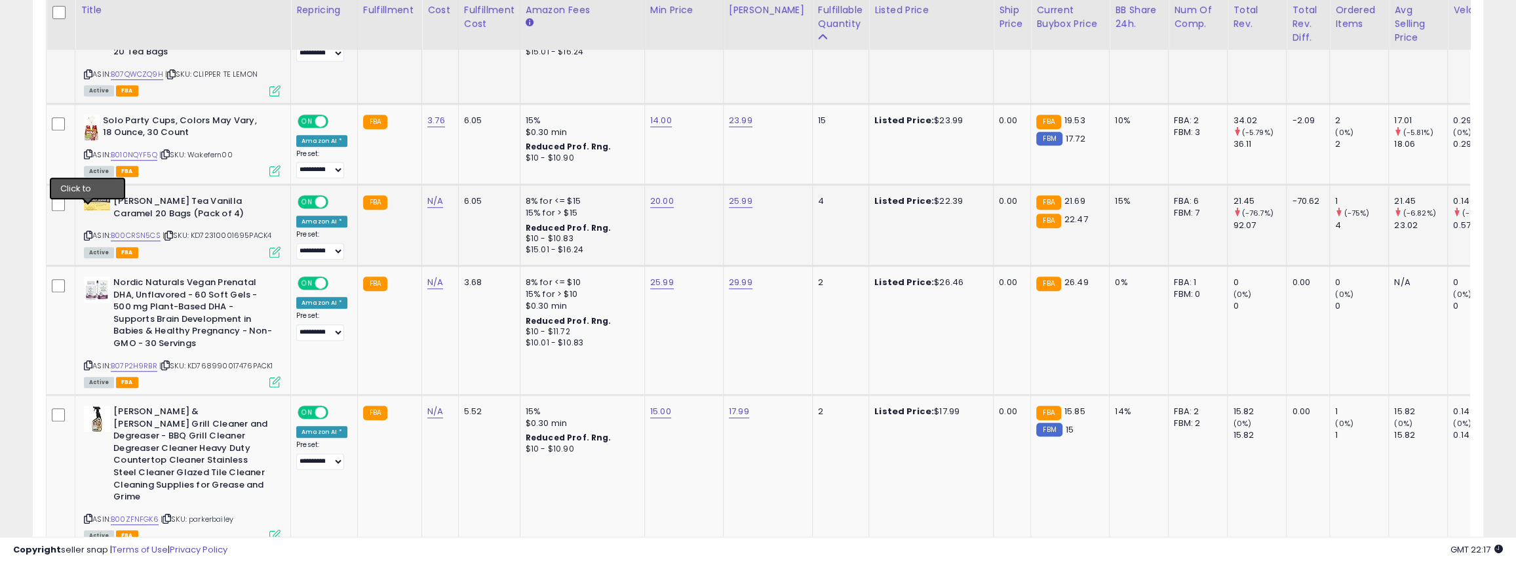
click at [89, 232] on icon at bounding box center [88, 235] width 9 height 7
click at [429, 195] on link "N/A" at bounding box center [435, 201] width 16 height 13
type input "*"
type input "****"
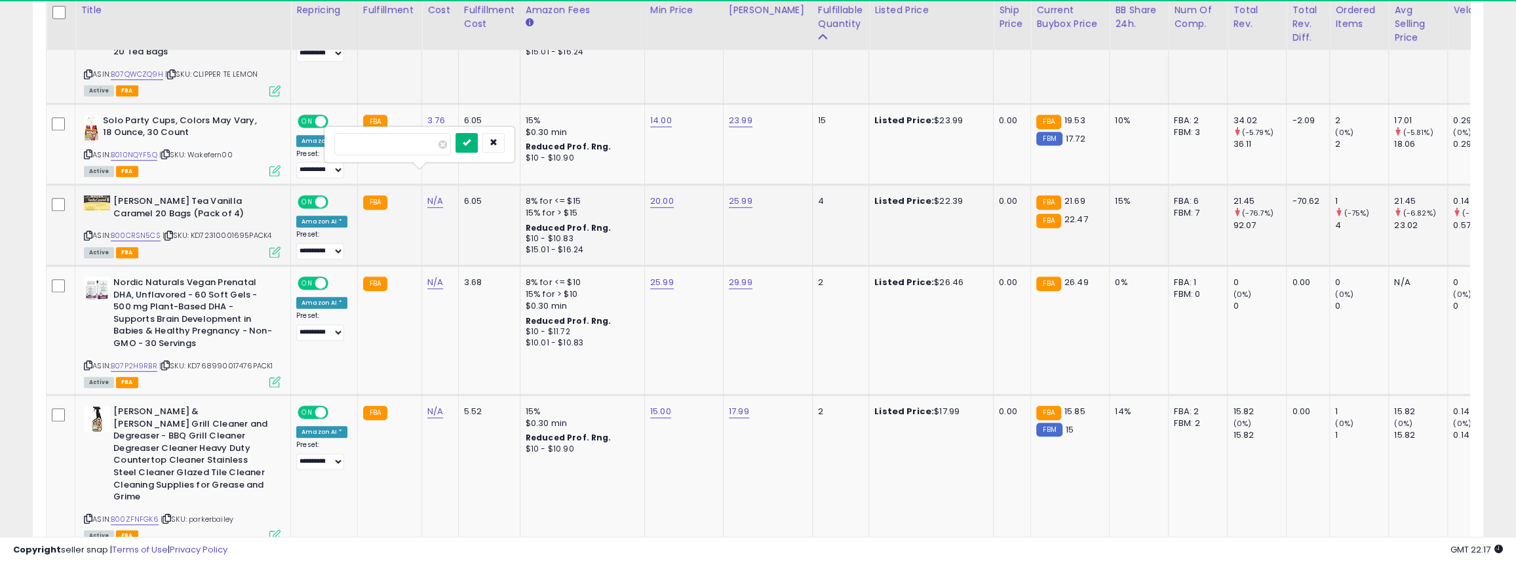
click at [471, 146] on icon "submit" at bounding box center [467, 142] width 8 height 8
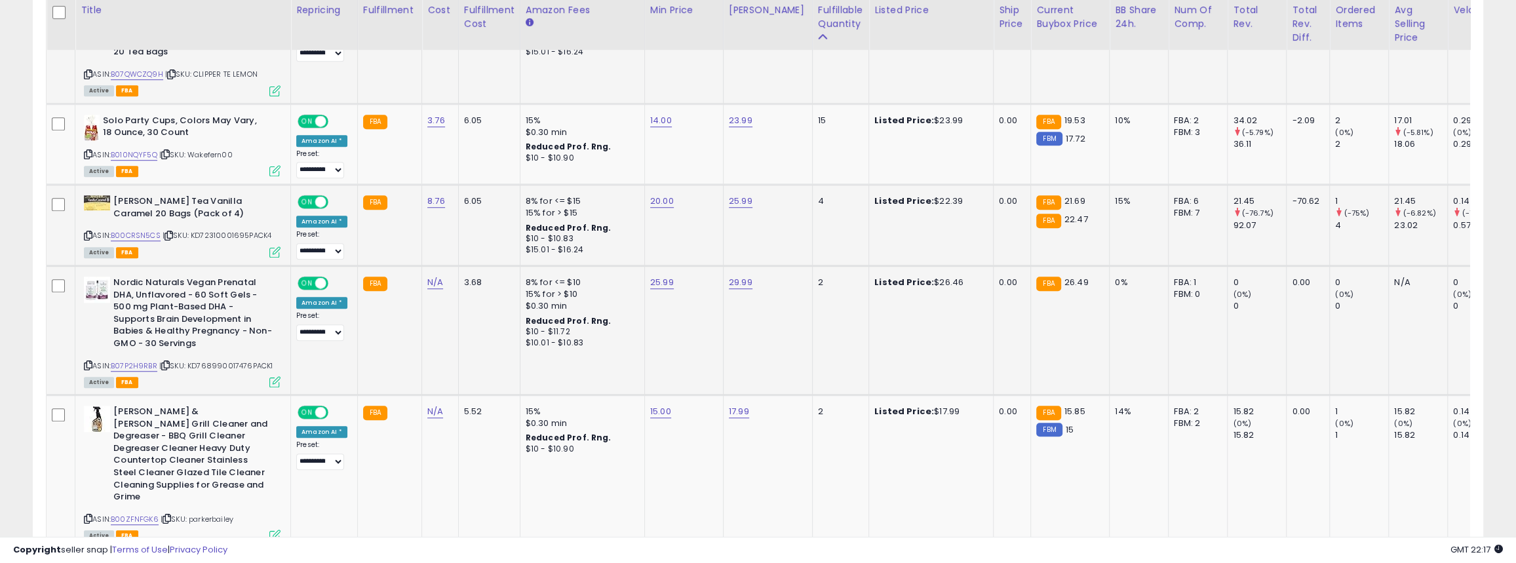
click at [89, 362] on icon at bounding box center [88, 365] width 9 height 7
click at [427, 276] on link "N/A" at bounding box center [435, 282] width 16 height 13
type input "**"
type input "*****"
click button "submit" at bounding box center [467, 224] width 22 height 20
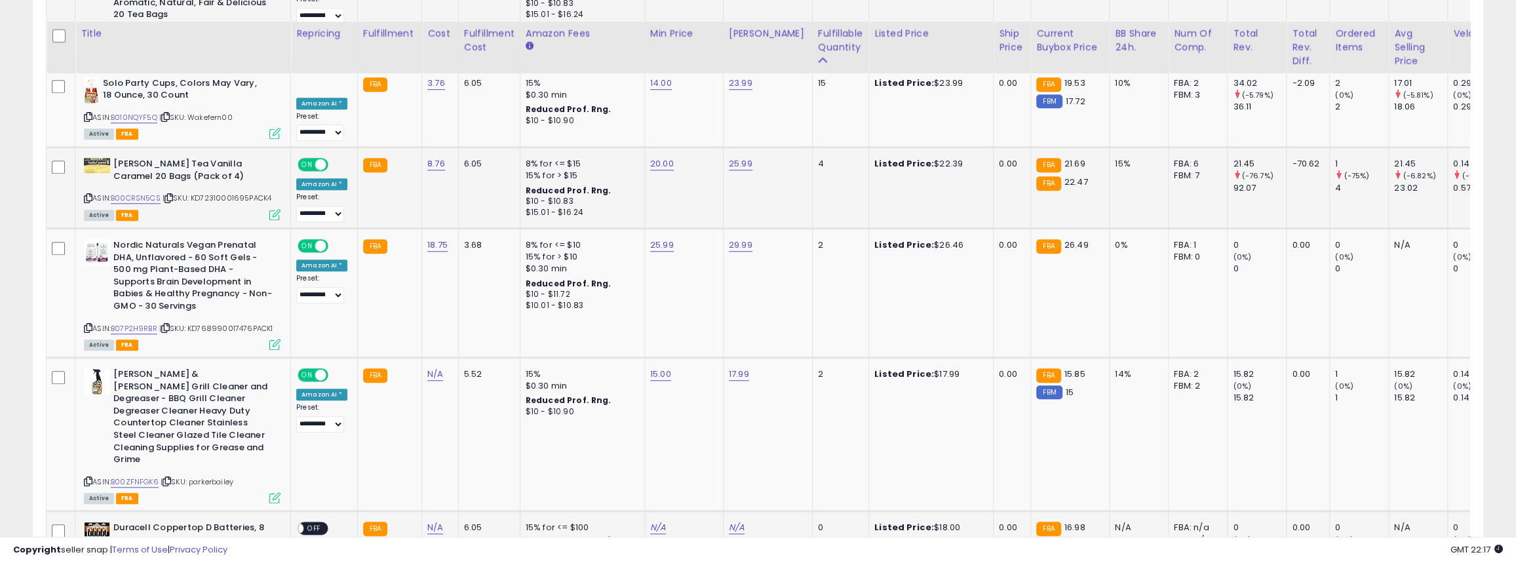
scroll to position [1180, 0]
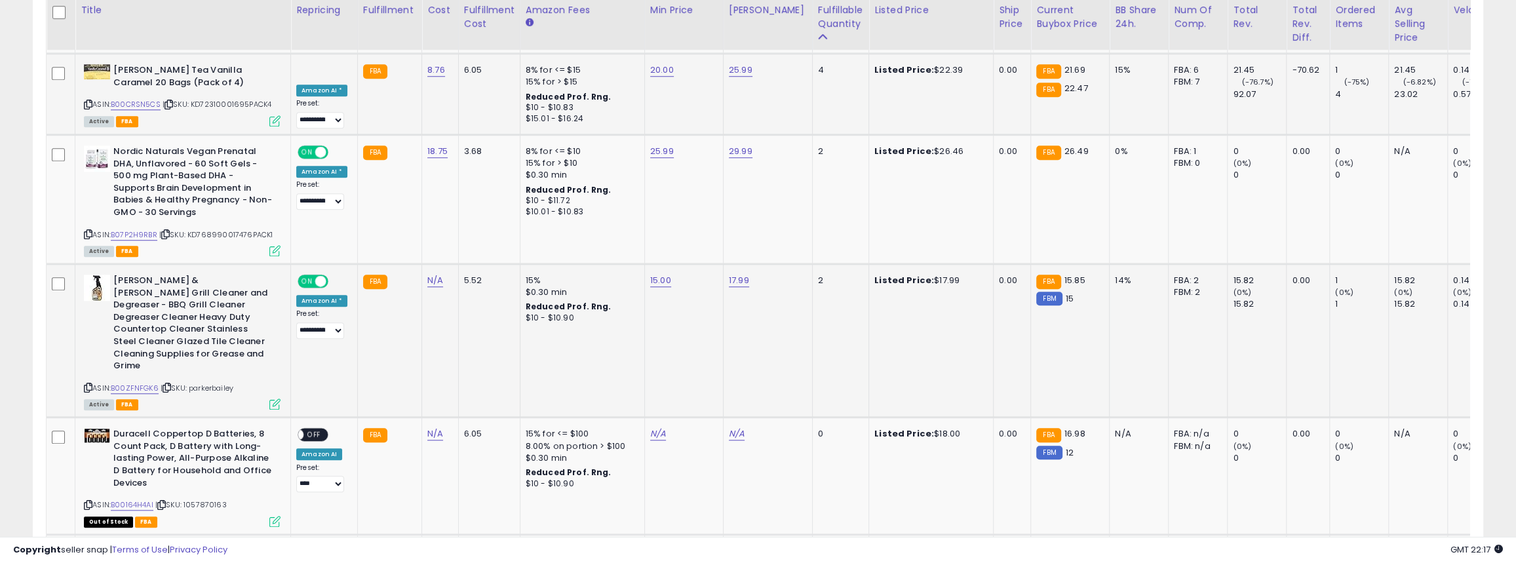
click at [83, 353] on div "Parker & Bailey Grill Cleaner and Degreaser - BBQ Grill Cleaner Degreaser Clean…" at bounding box center [181, 342] width 200 height 134
click at [87, 384] on icon at bounding box center [88, 387] width 9 height 7
click at [436, 274] on link "N/A" at bounding box center [435, 280] width 16 height 13
type input "*"
type input "****"
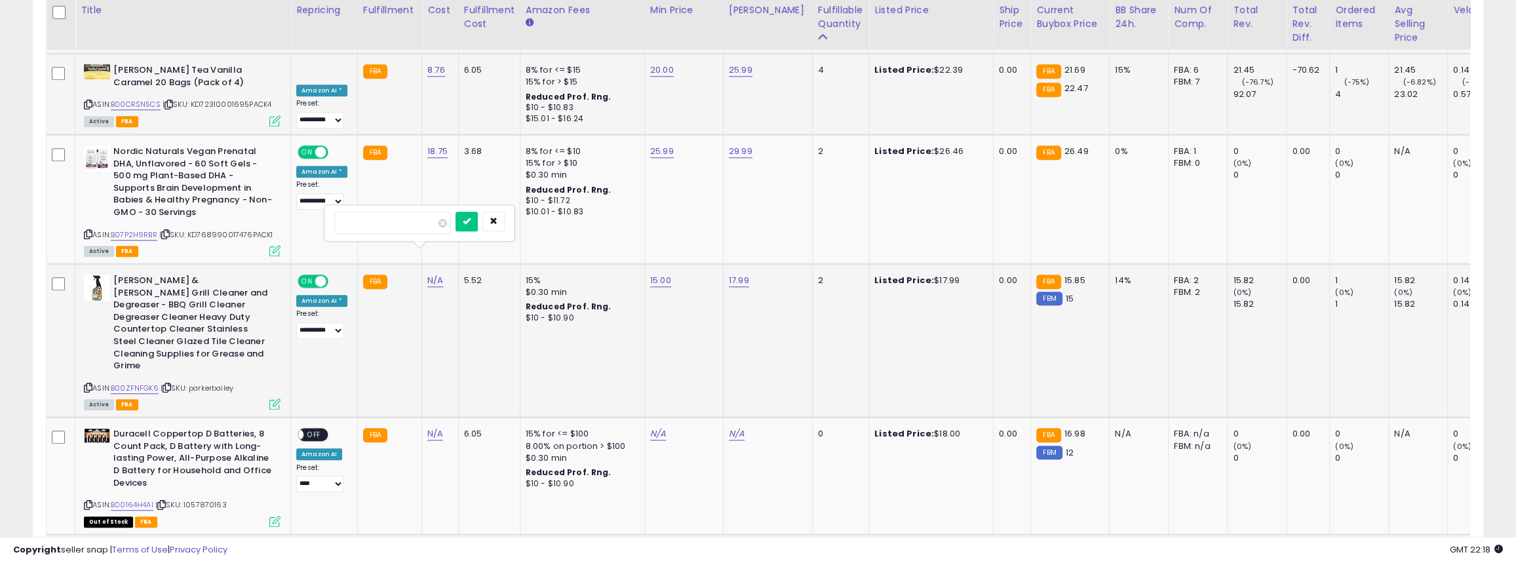
click button "submit" at bounding box center [467, 222] width 22 height 20
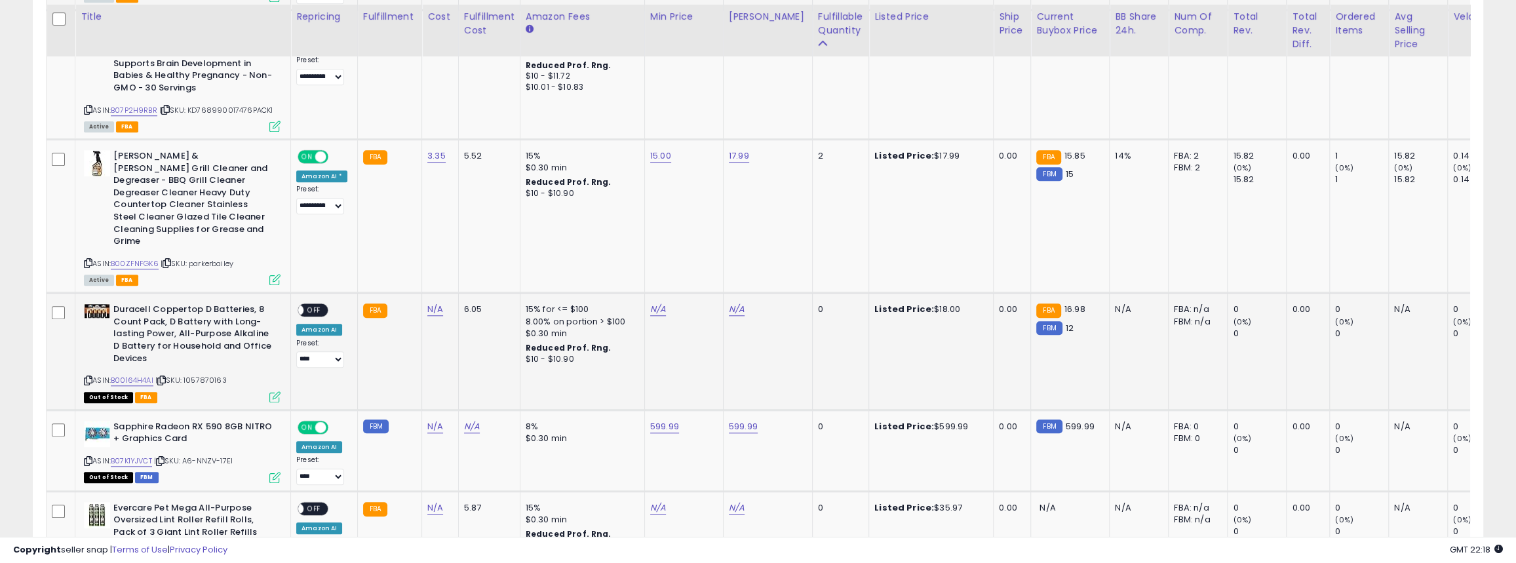
scroll to position [1311, 0]
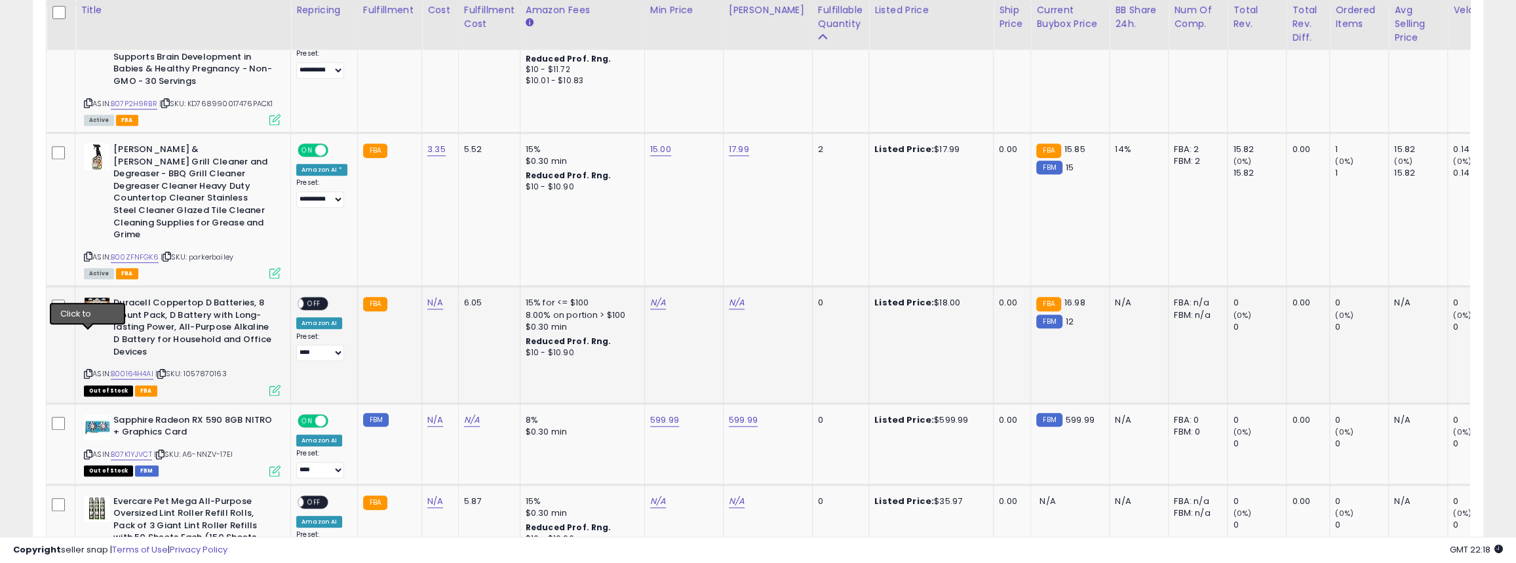
click at [85, 370] on icon at bounding box center [88, 373] width 9 height 7
click at [427, 296] on link "N/A" at bounding box center [435, 302] width 16 height 13
click at [128, 368] on link "B00164H4AI" at bounding box center [132, 373] width 43 height 11
click at [127, 368] on link "B00164H4AI" at bounding box center [132, 373] width 43 height 11
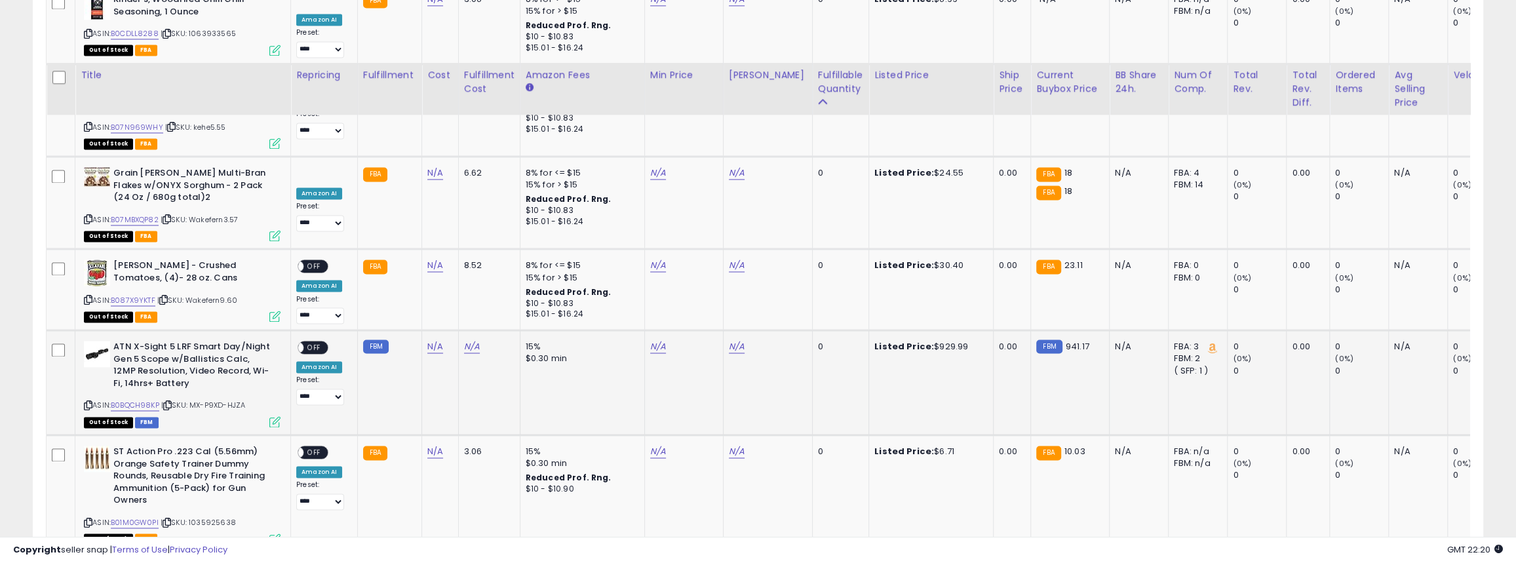
scroll to position [2098, 0]
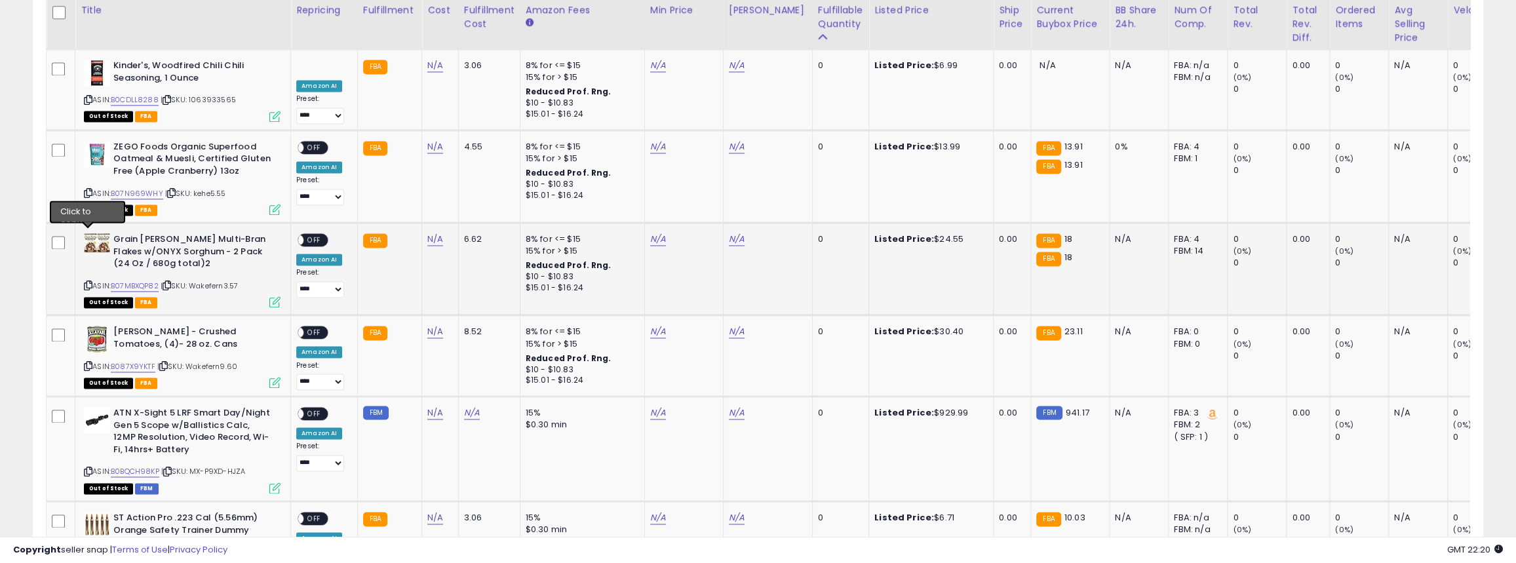
click at [88, 282] on icon at bounding box center [88, 285] width 9 height 7
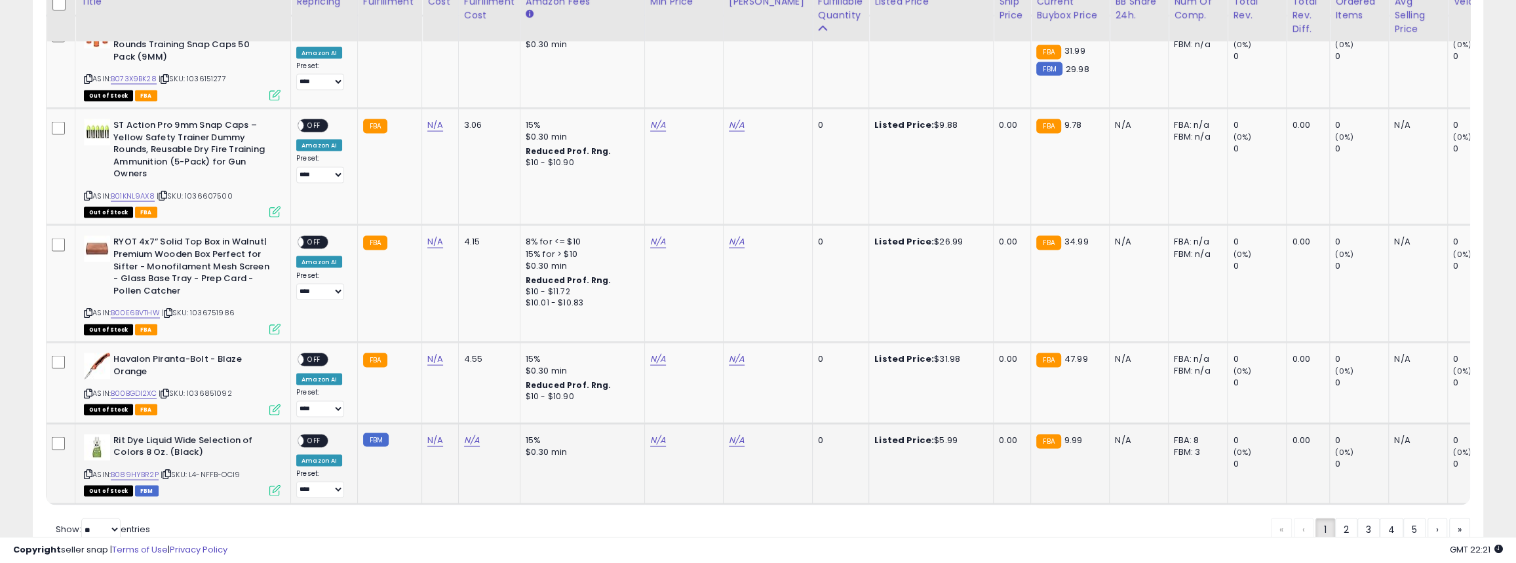
scroll to position [2843, 0]
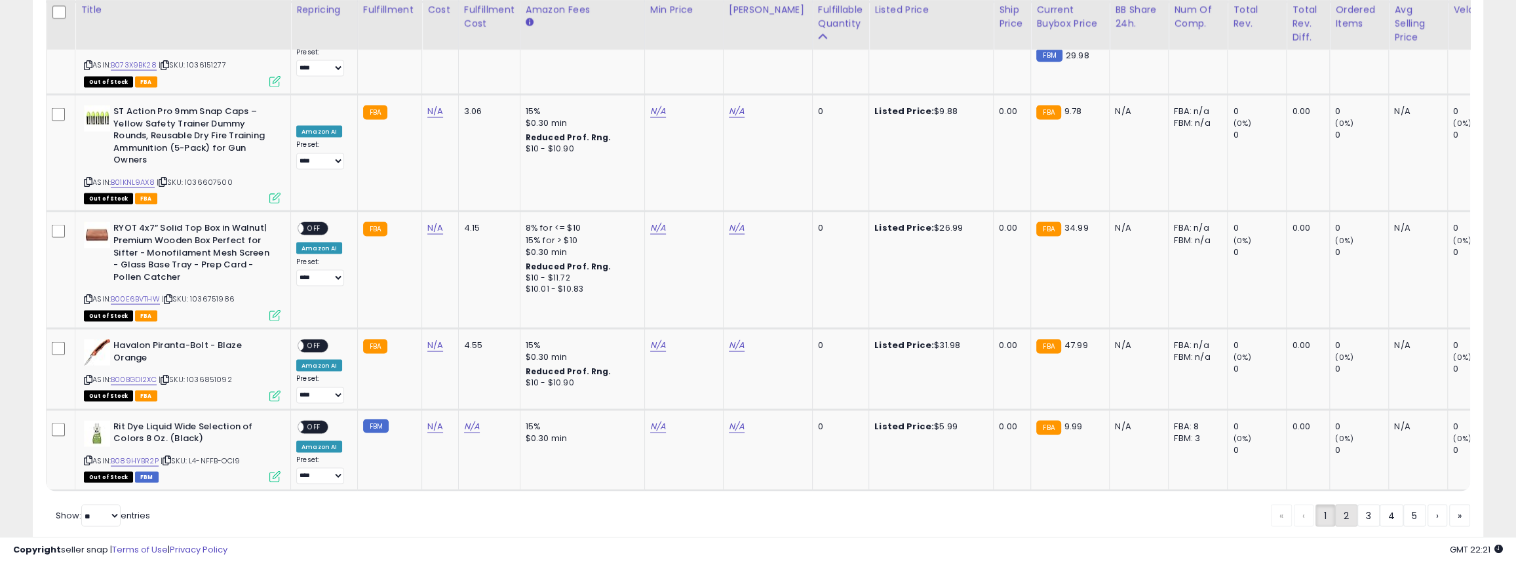
click at [1335, 505] on link "2" at bounding box center [1346, 516] width 22 height 22
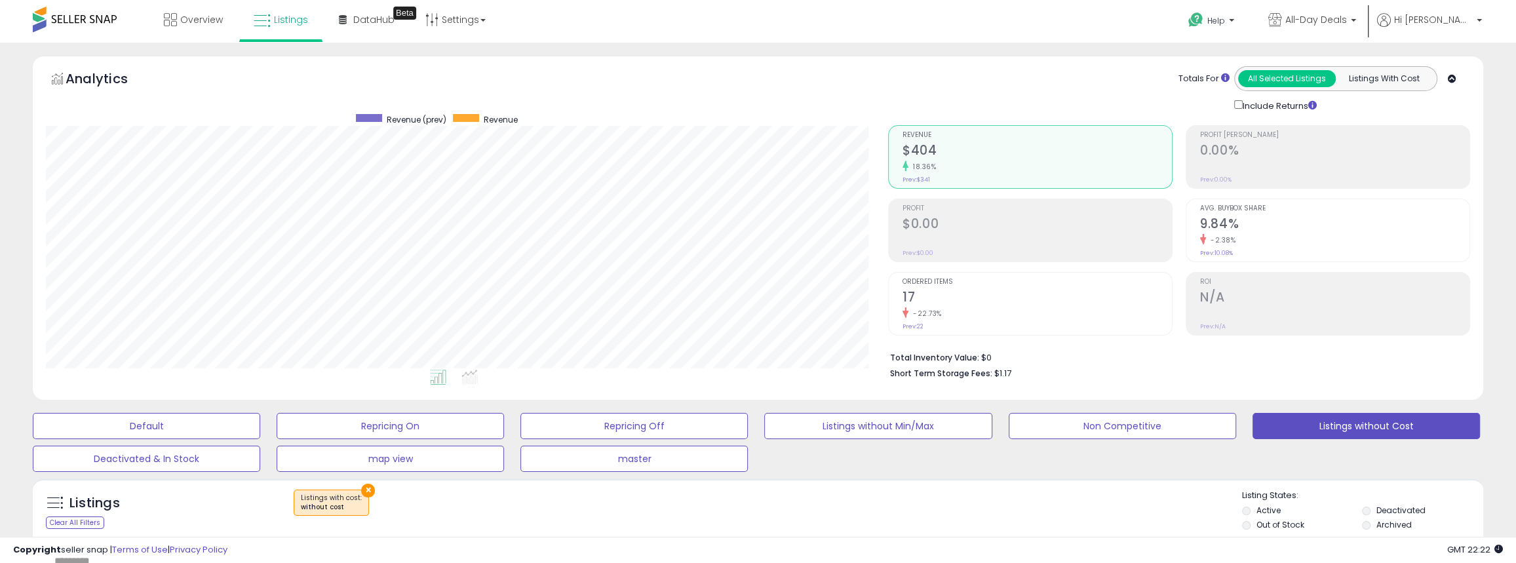
scroll to position [262, 0]
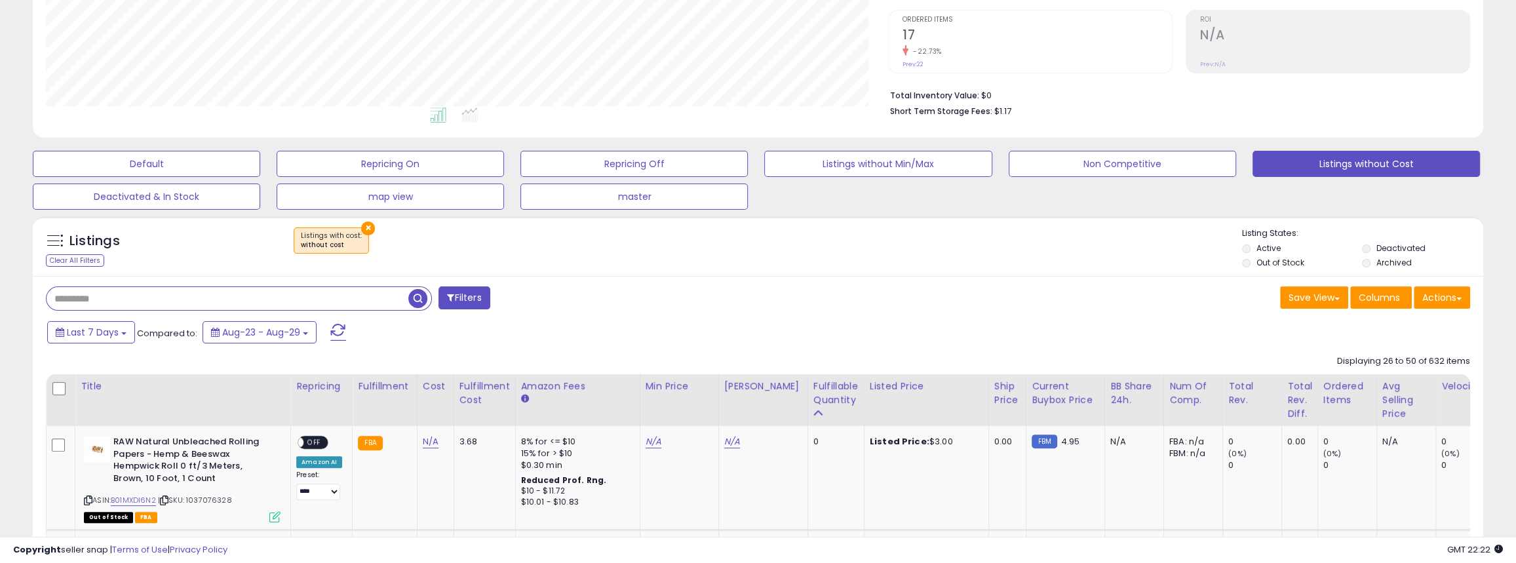
click at [136, 296] on input "text" at bounding box center [228, 298] width 362 height 23
paste input "**********"
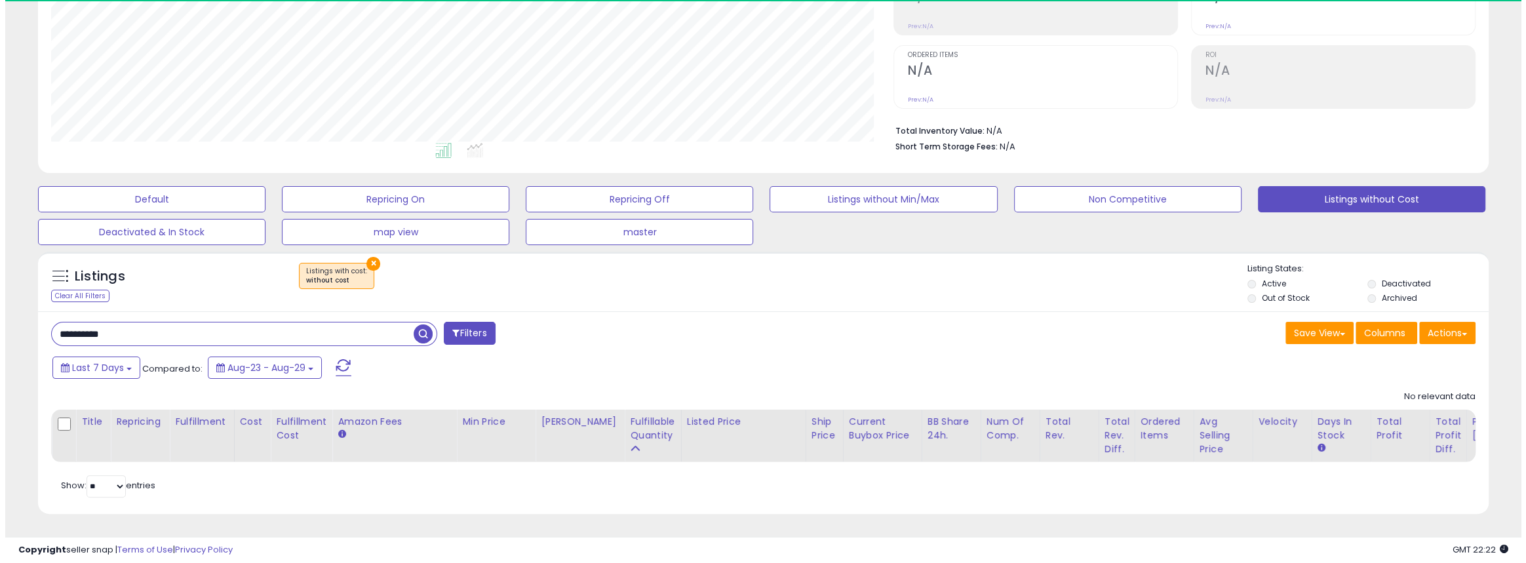
scroll to position [269, 842]
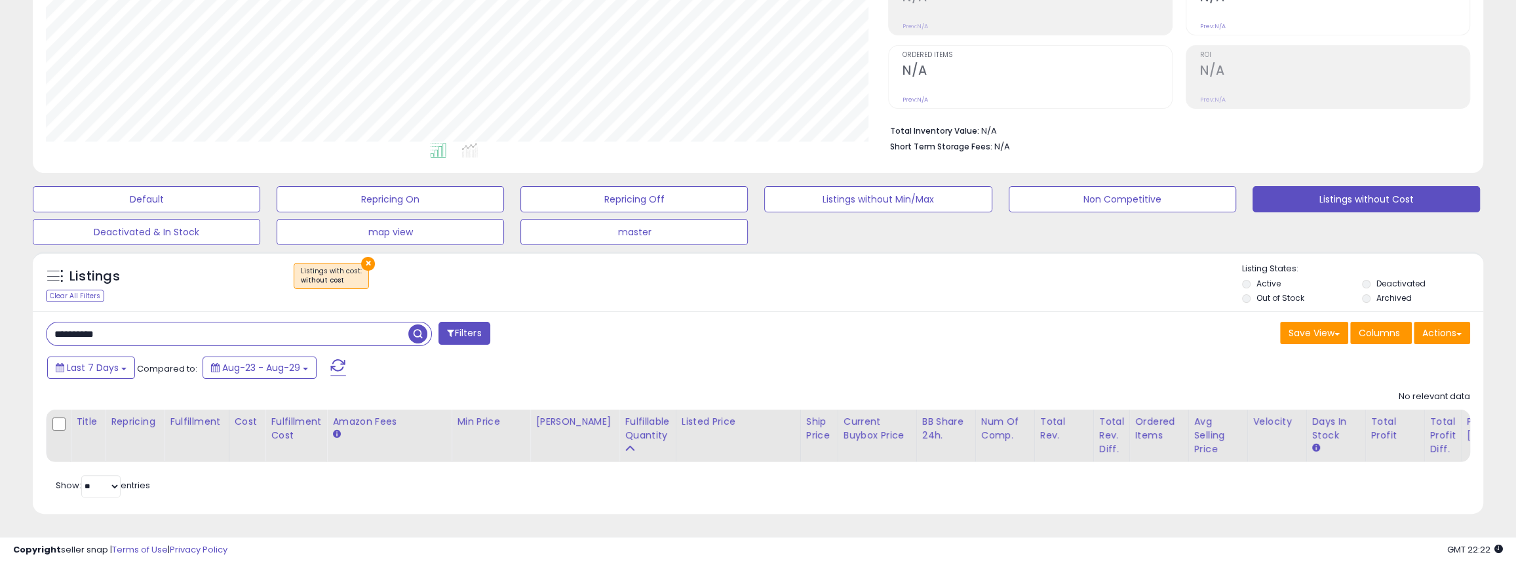
click at [365, 257] on button "×" at bounding box center [368, 264] width 14 height 14
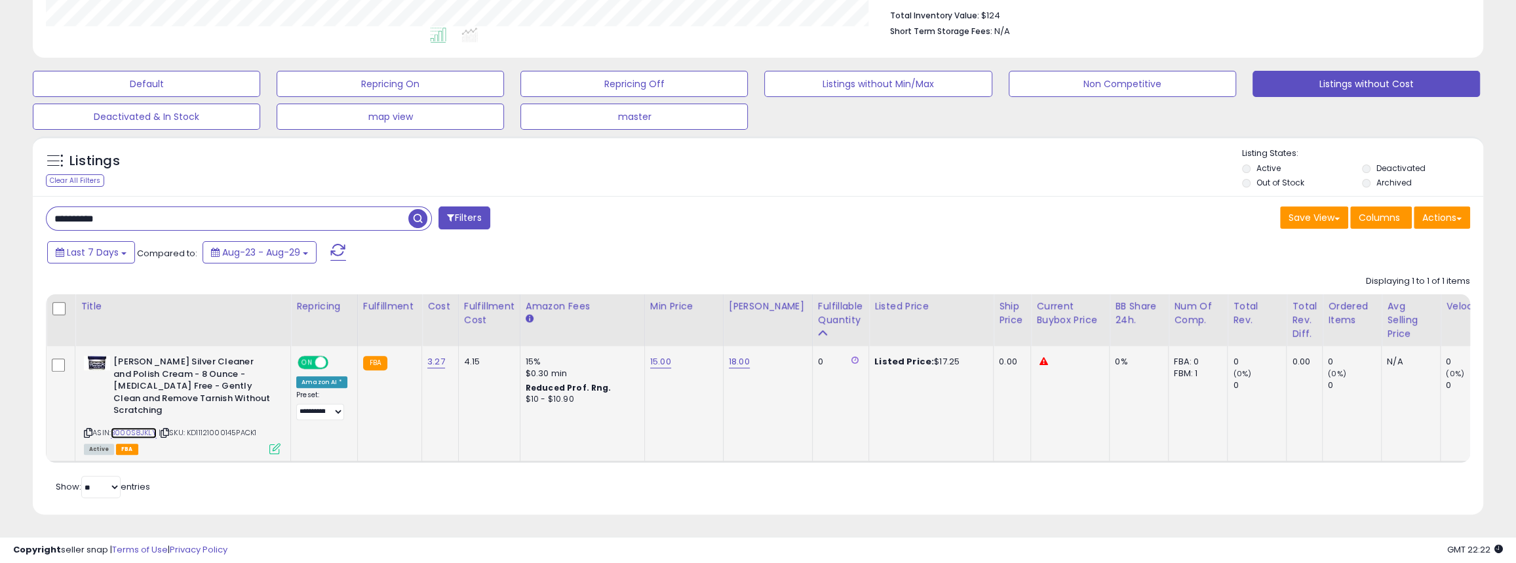
click at [133, 427] on link "B000S8JKLY" at bounding box center [134, 432] width 46 height 11
click at [172, 221] on input "**********" at bounding box center [228, 218] width 362 height 23
paste input "**********"
type input "**********"
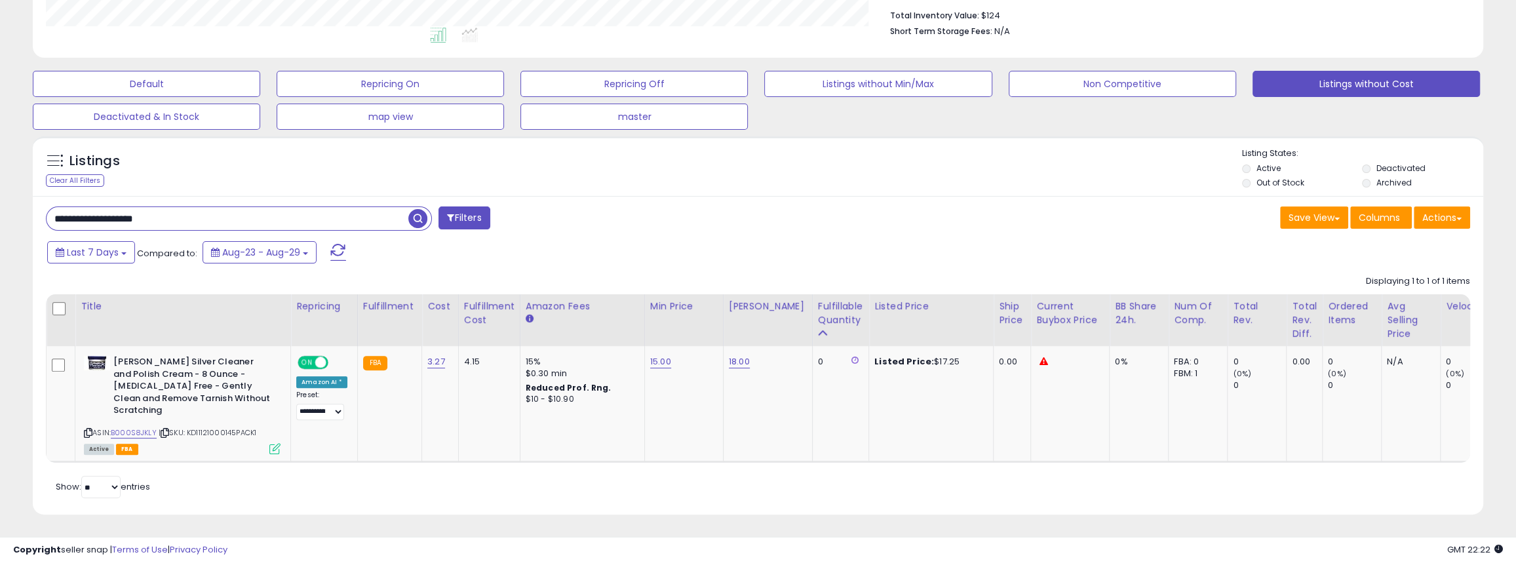
click at [424, 215] on span "button" at bounding box center [417, 218] width 19 height 19
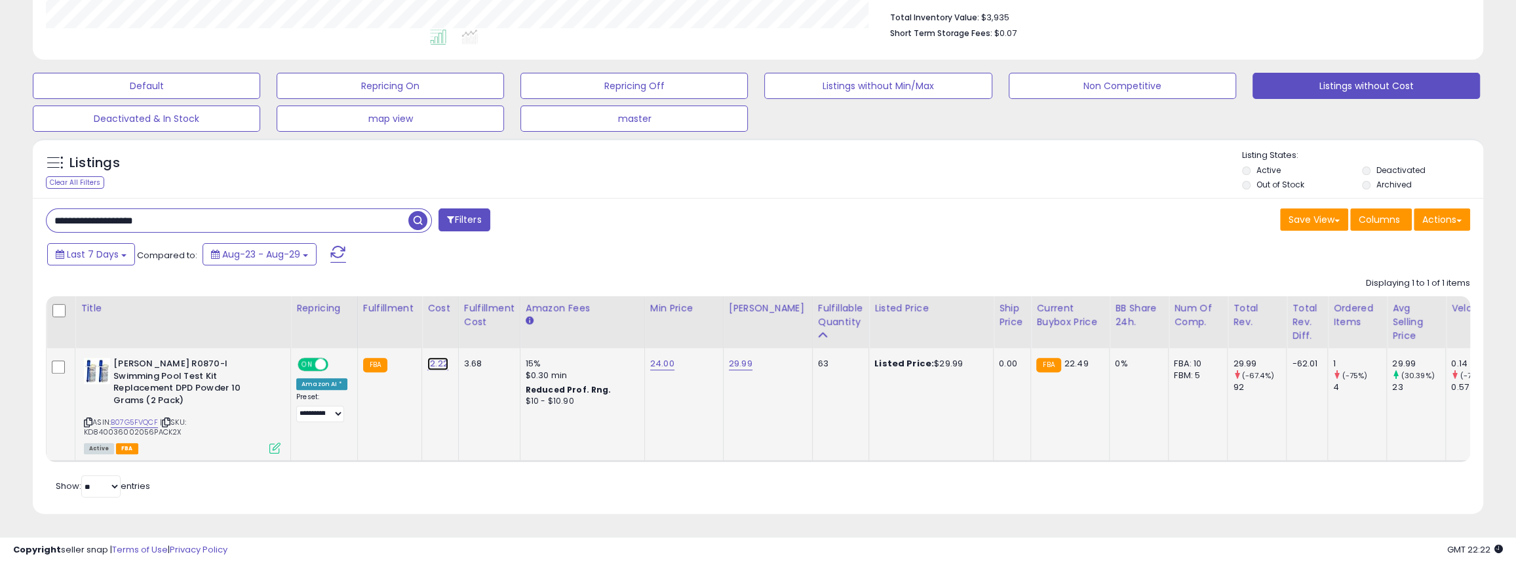
click at [427, 368] on link "12.22" at bounding box center [437, 363] width 21 height 13
type input "*"
type input "*****"
click at [473, 330] on icon "submit" at bounding box center [469, 330] width 8 height 8
click at [266, 224] on input "**********" at bounding box center [228, 220] width 362 height 23
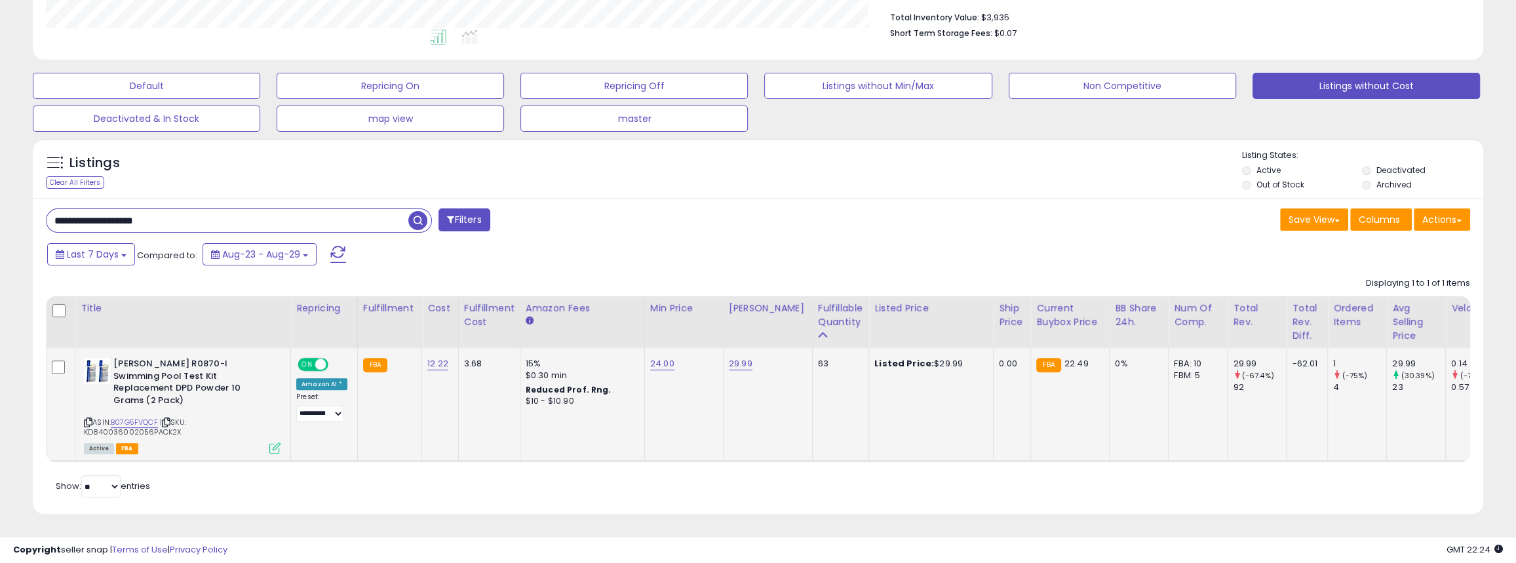
click at [266, 224] on input "**********" at bounding box center [228, 220] width 362 height 23
paste input "text"
type input "**********"
click at [417, 223] on span "button" at bounding box center [417, 220] width 19 height 19
